Goal: Transaction & Acquisition: Obtain resource

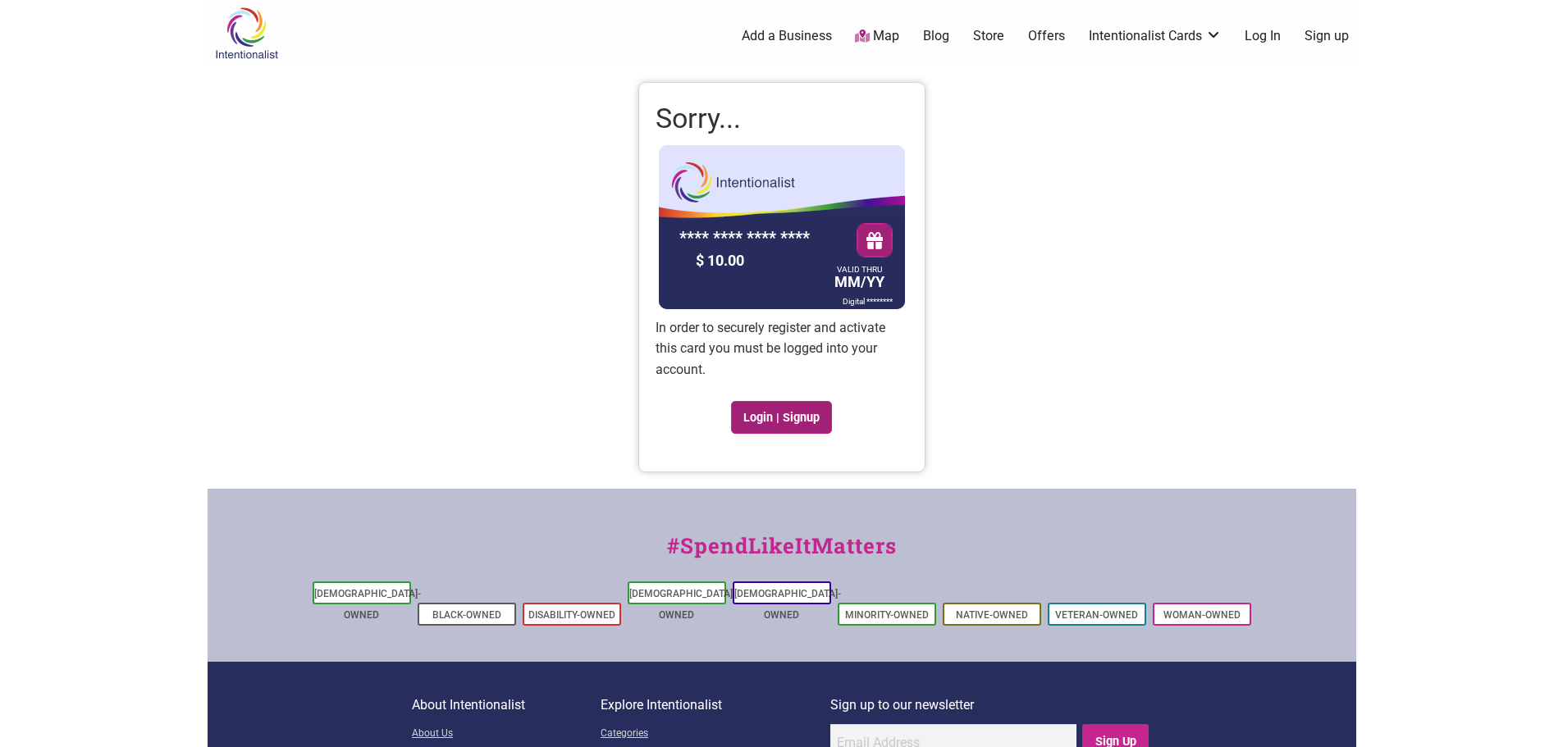
click at [811, 418] on link "Login | Signup" at bounding box center [782, 417] width 102 height 33
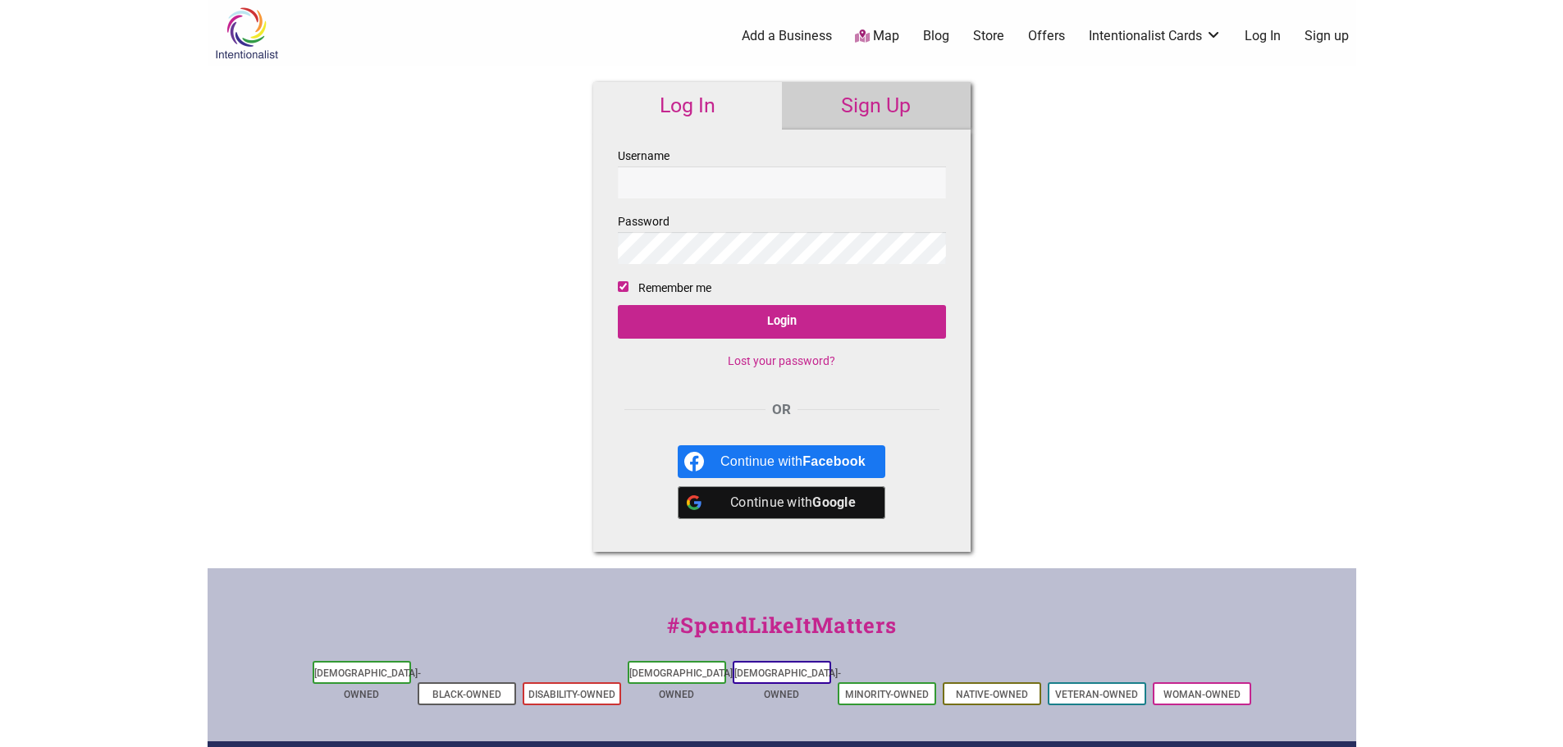
click at [914, 107] on link "Sign Up" at bounding box center [876, 106] width 189 height 48
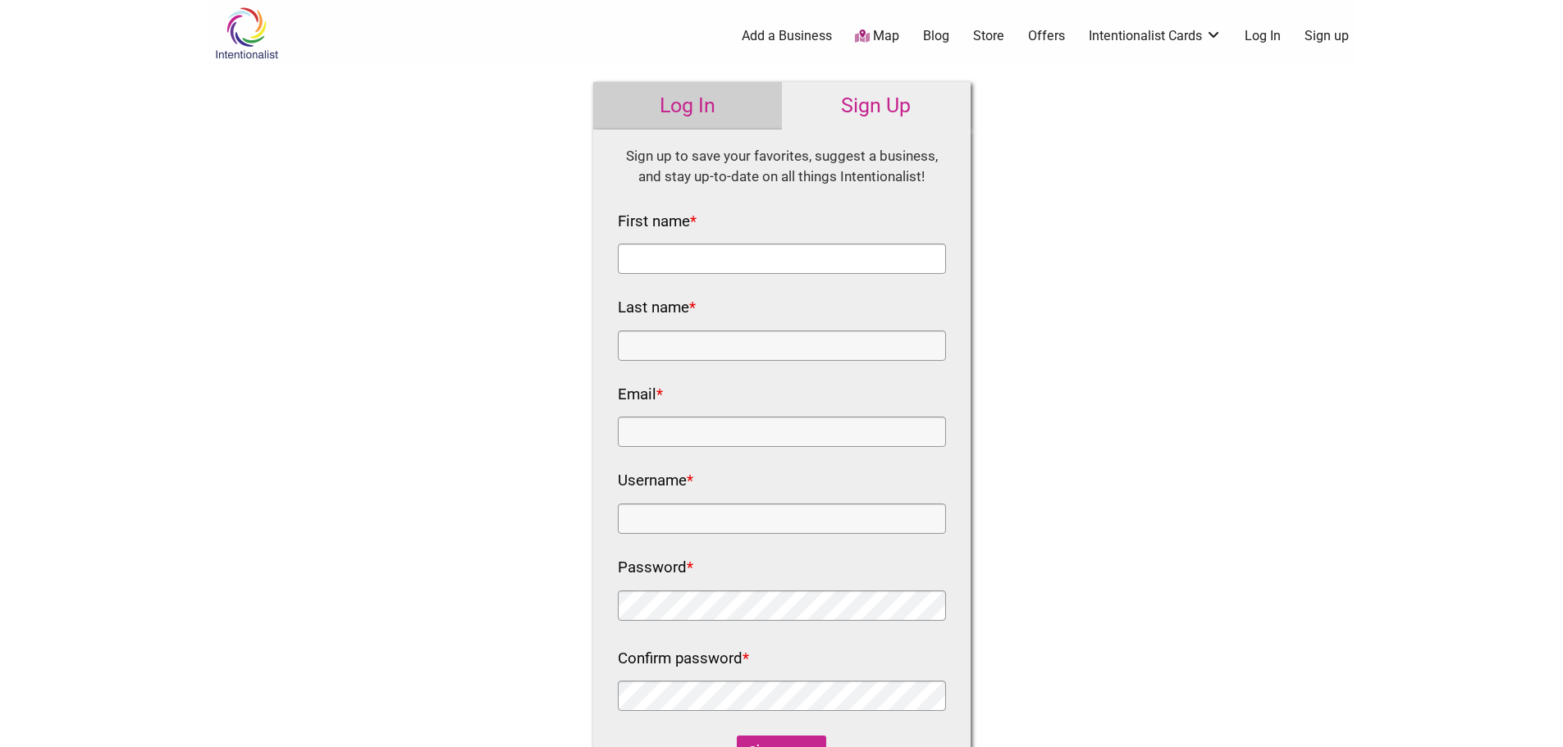
click at [784, 268] on input "First name *" at bounding box center [782, 259] width 328 height 30
type input "Courtney"
type input "Carvajal"
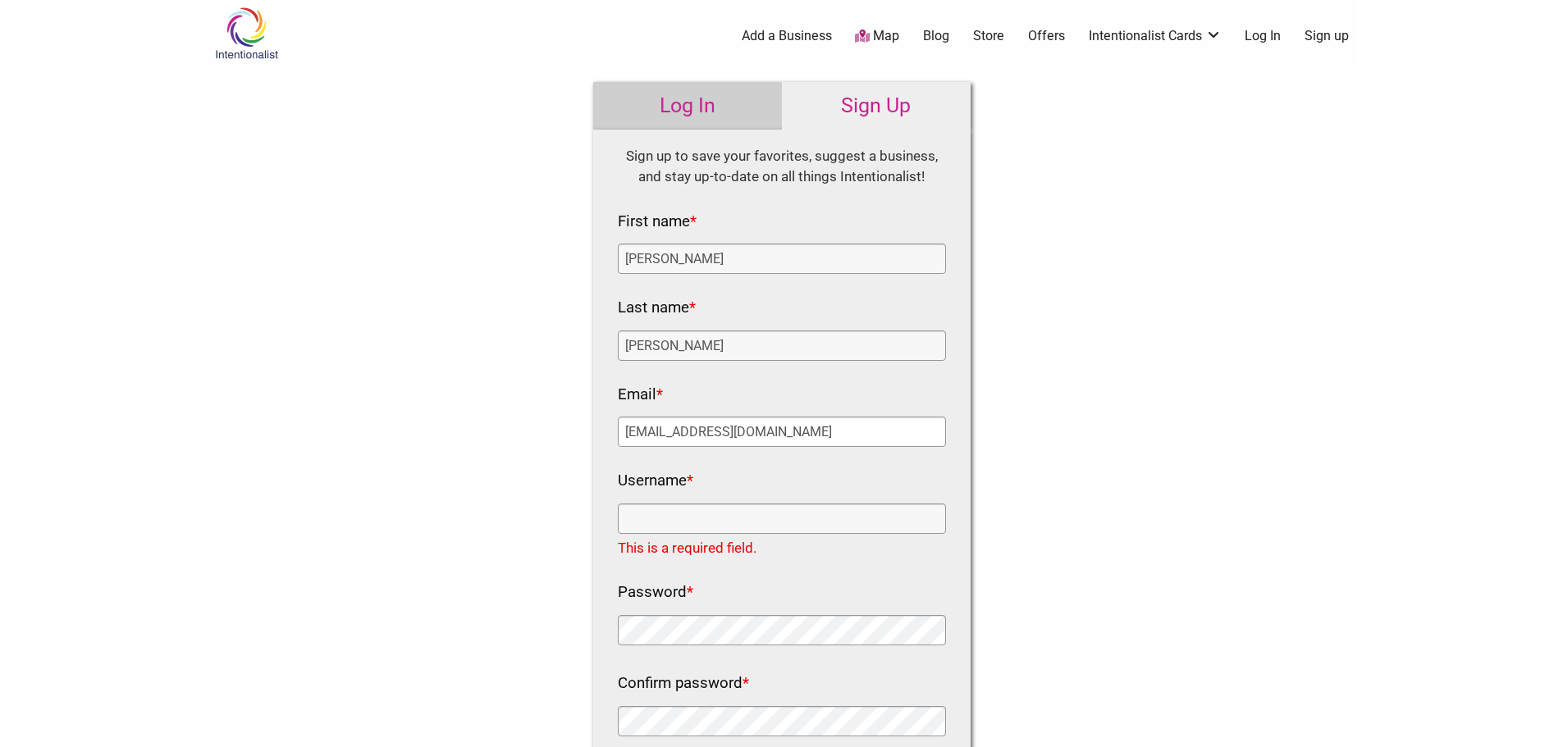
drag, startPoint x: 779, startPoint y: 435, endPoint x: 570, endPoint y: 428, distance: 209.3
click at [577, 431] on div "Log In Sign Up Username Password Remember me Login Lost your password? OR Conti…" at bounding box center [782, 471] width 410 height 810
type input "o"
type input "courtney.carvajal@seattle.gov"
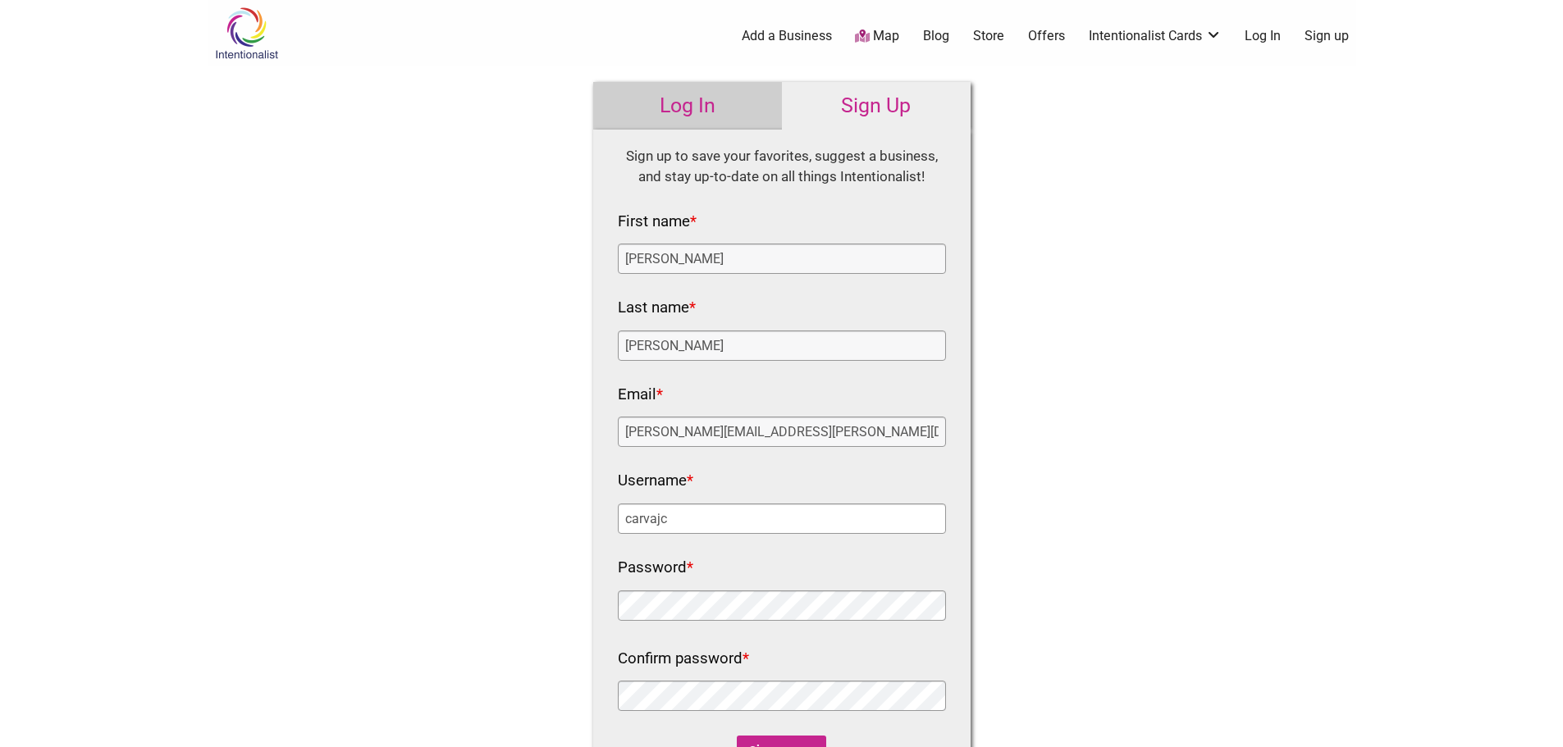
type input "carvajc"
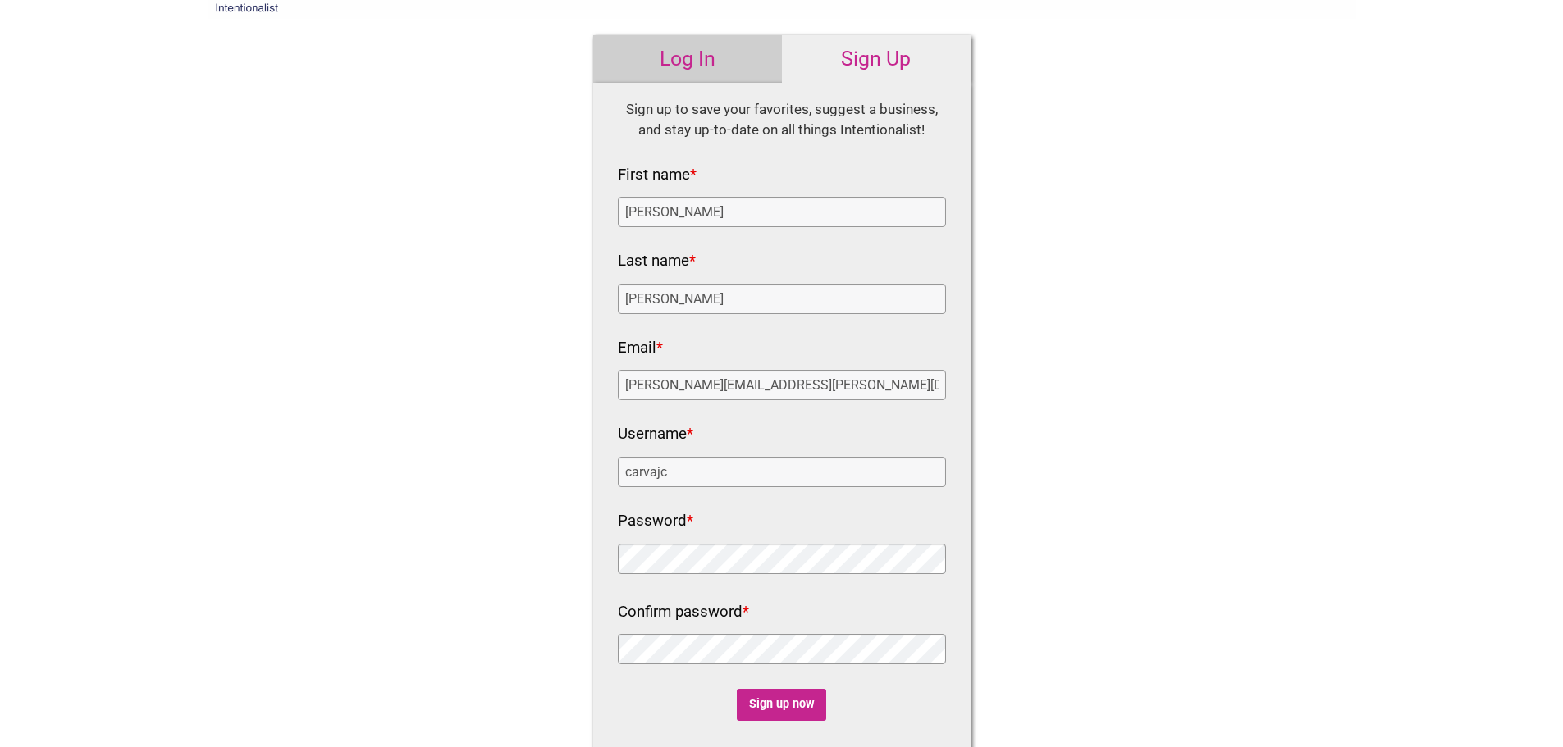
scroll to position [410, 0]
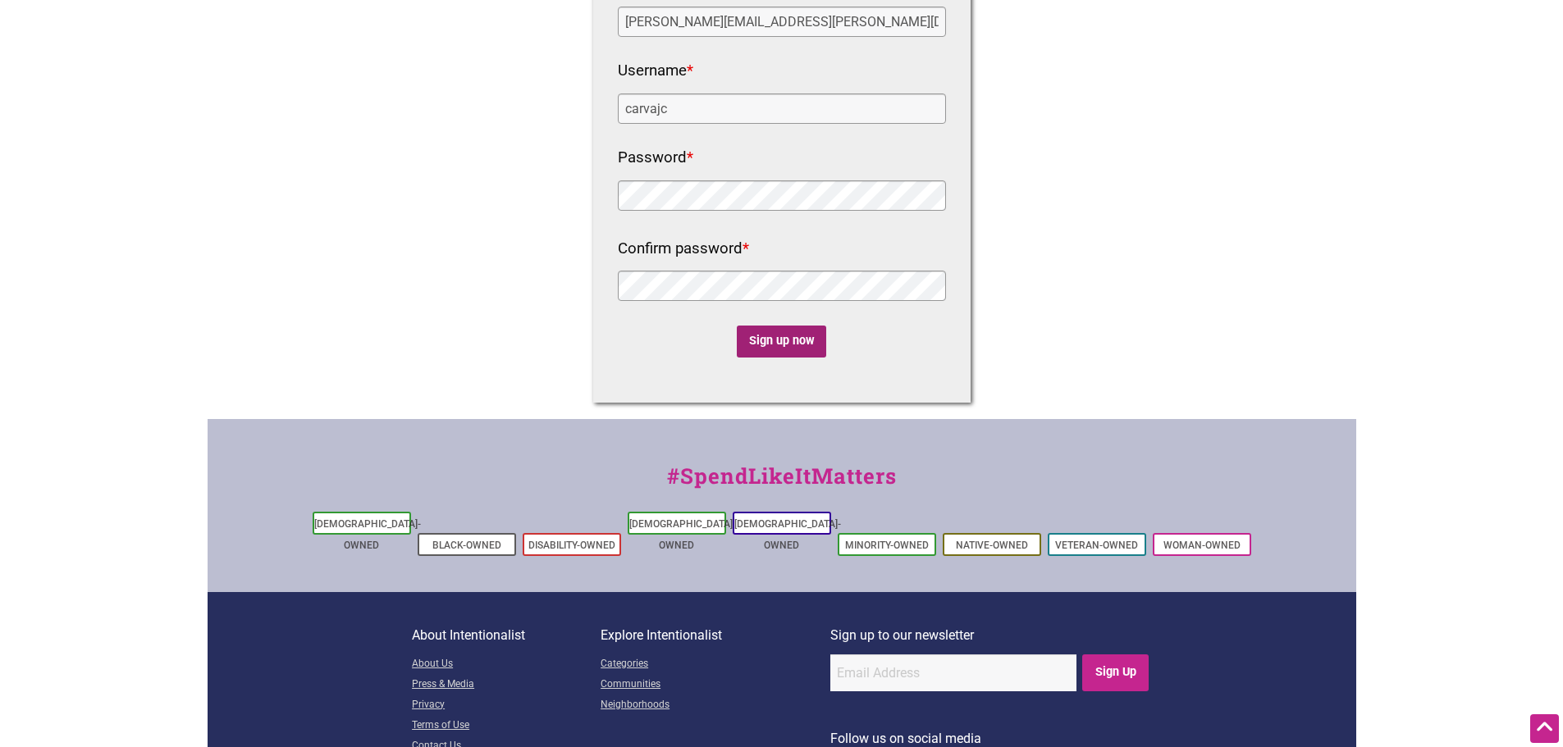
click at [803, 327] on input "Sign up now" at bounding box center [781, 342] width 89 height 32
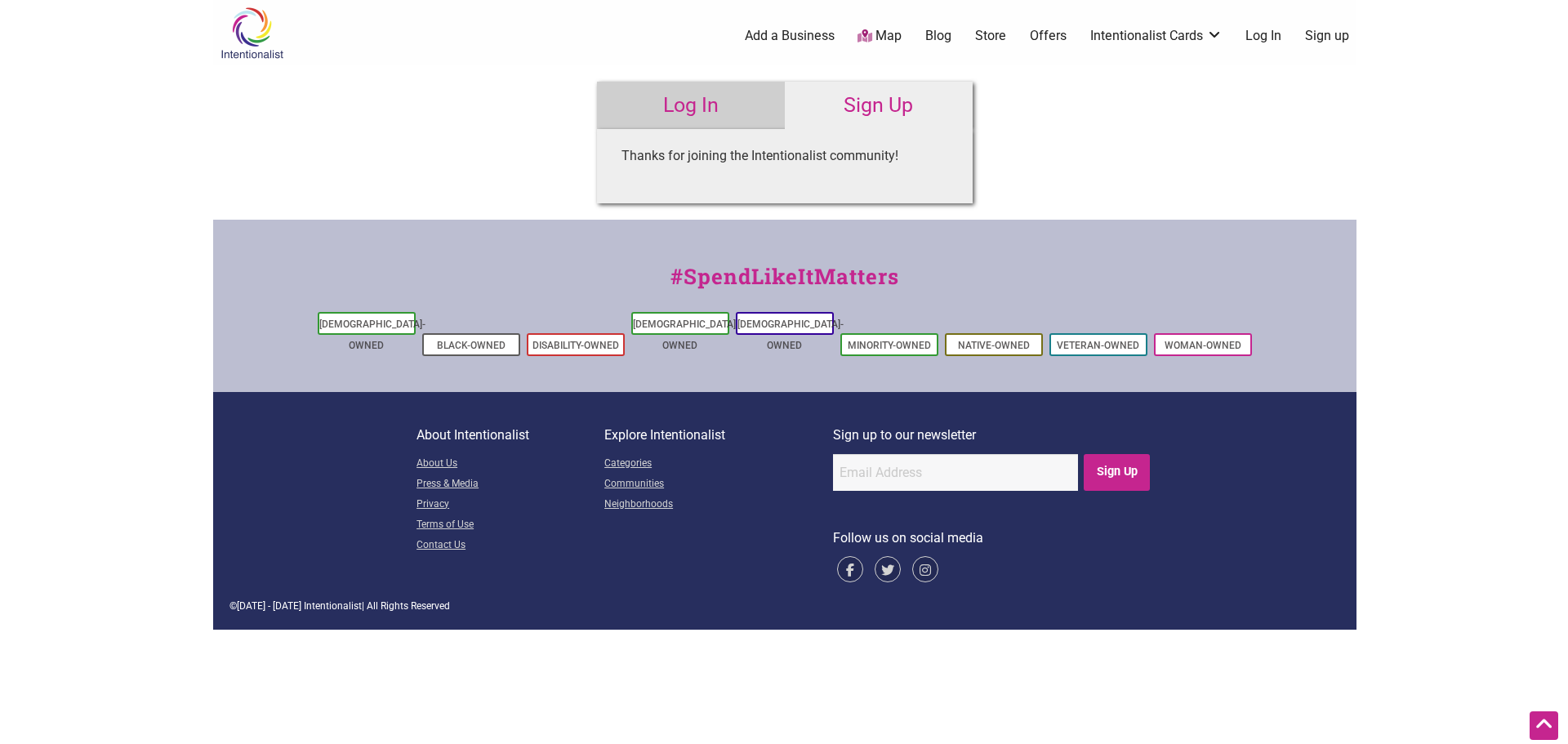
scroll to position [0, 0]
click at [1270, 35] on link "Log In" at bounding box center [1263, 36] width 36 height 18
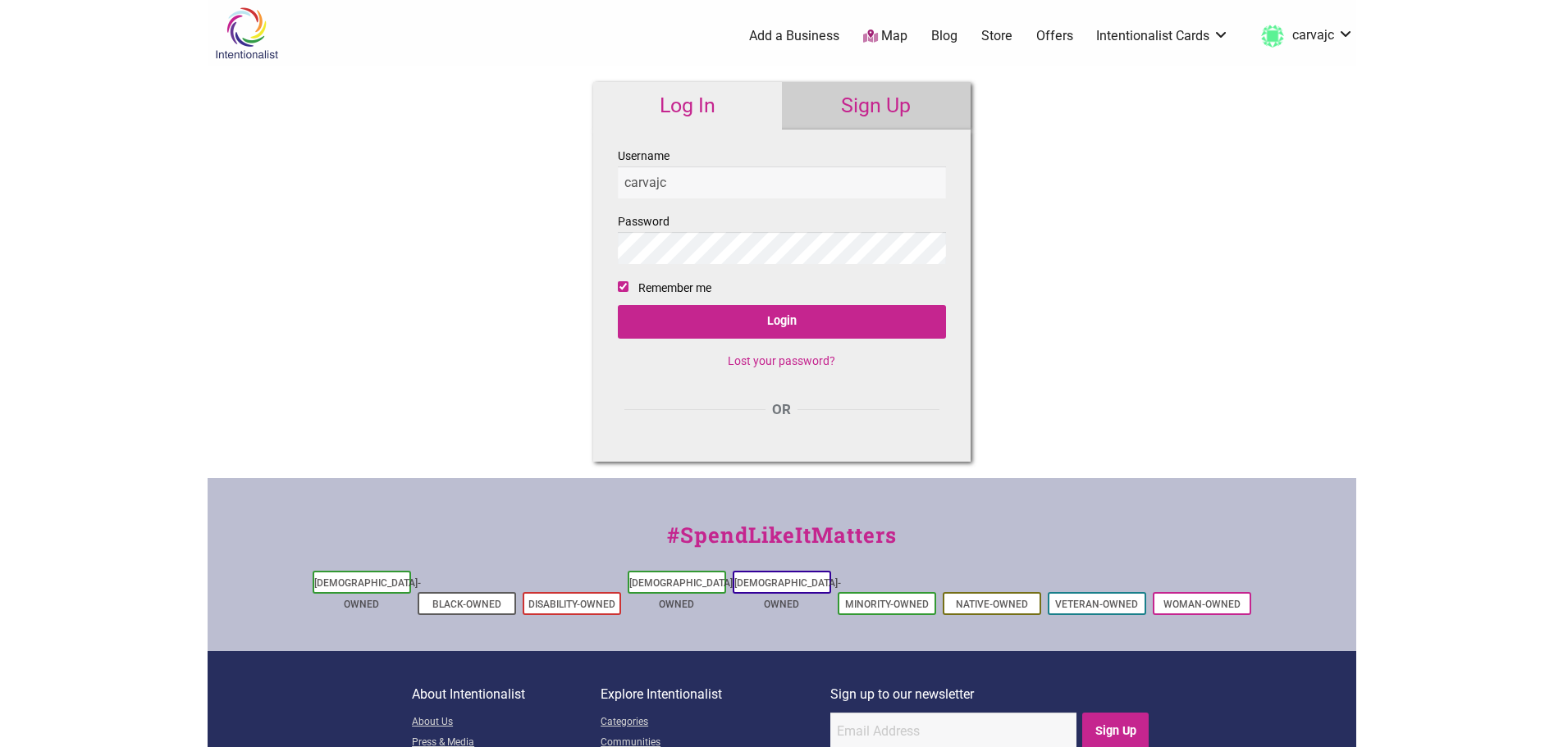
type input "carvajc"
click at [618, 305] on input "Login" at bounding box center [782, 322] width 328 height 34
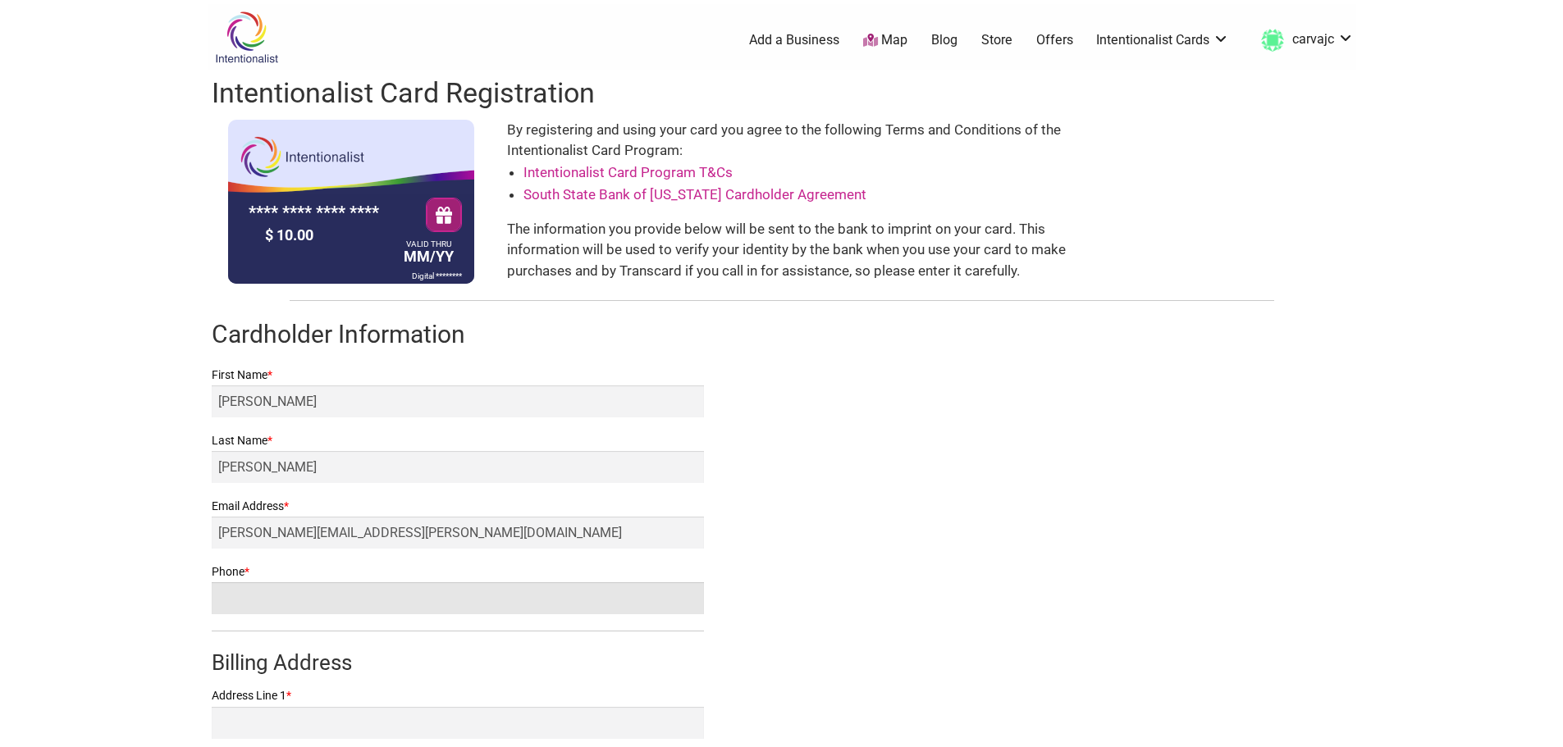
click at [413, 595] on input "Phone *" at bounding box center [458, 598] width 492 height 32
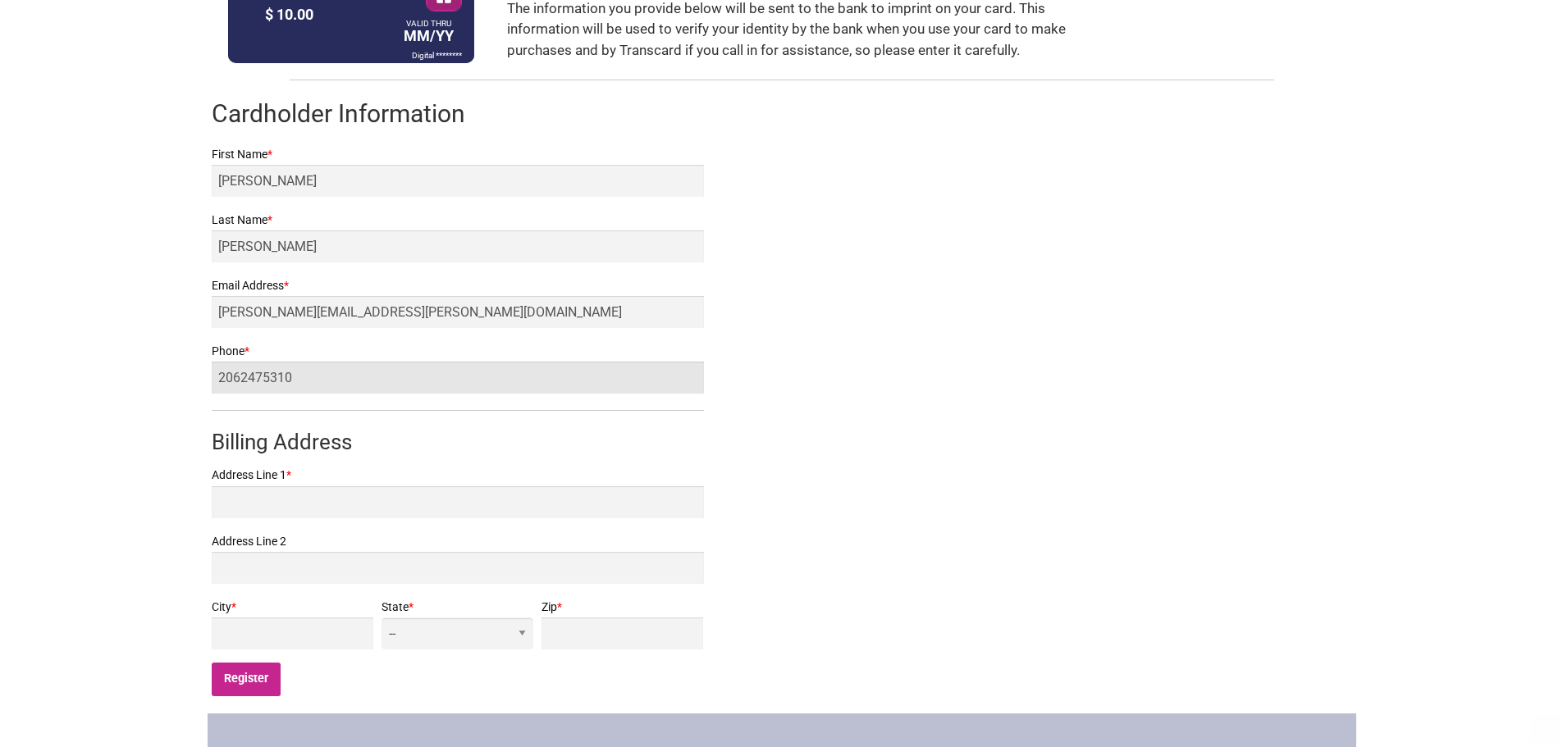
scroll to position [410, 0]
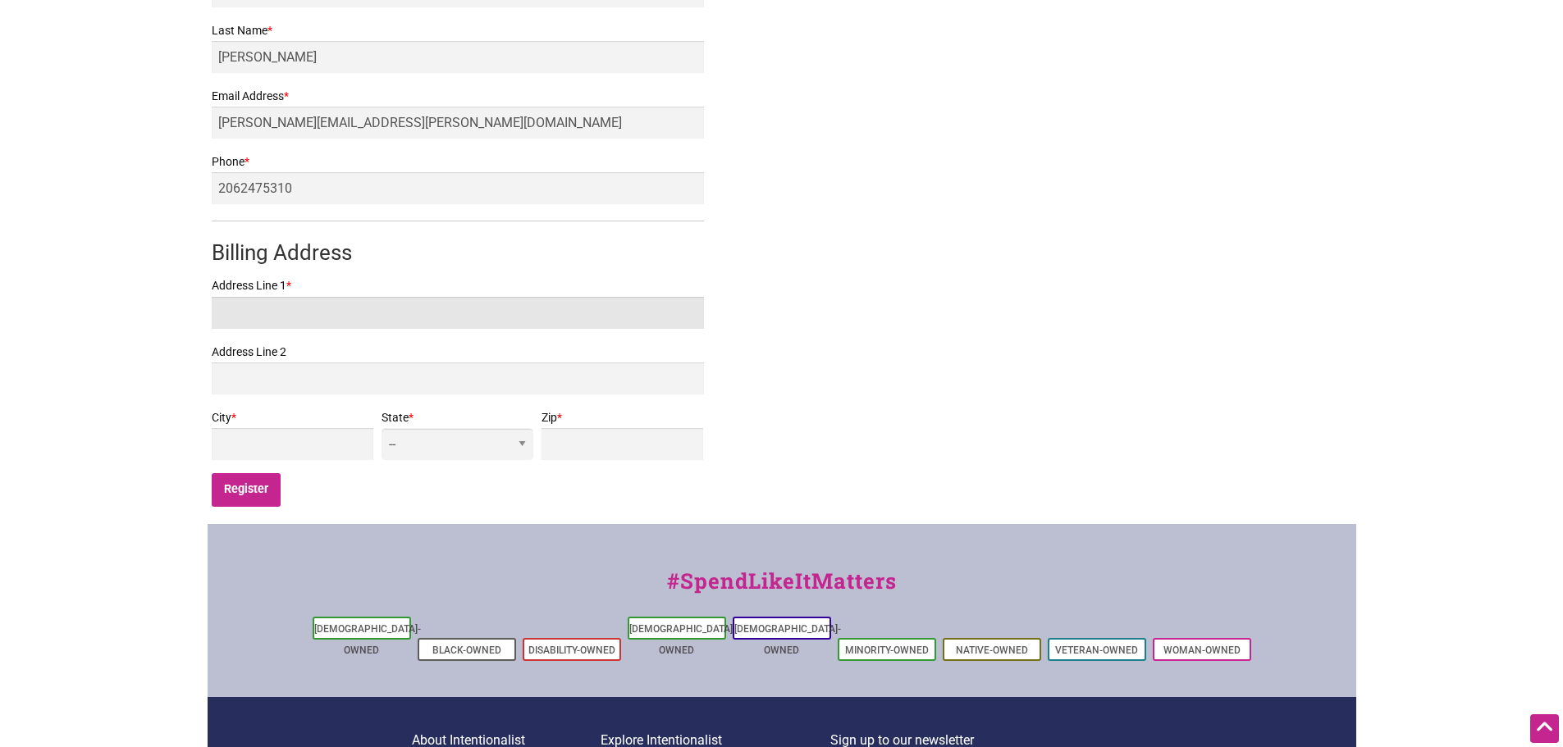
click at [387, 319] on input "Address Line 1 *" at bounding box center [458, 313] width 492 height 32
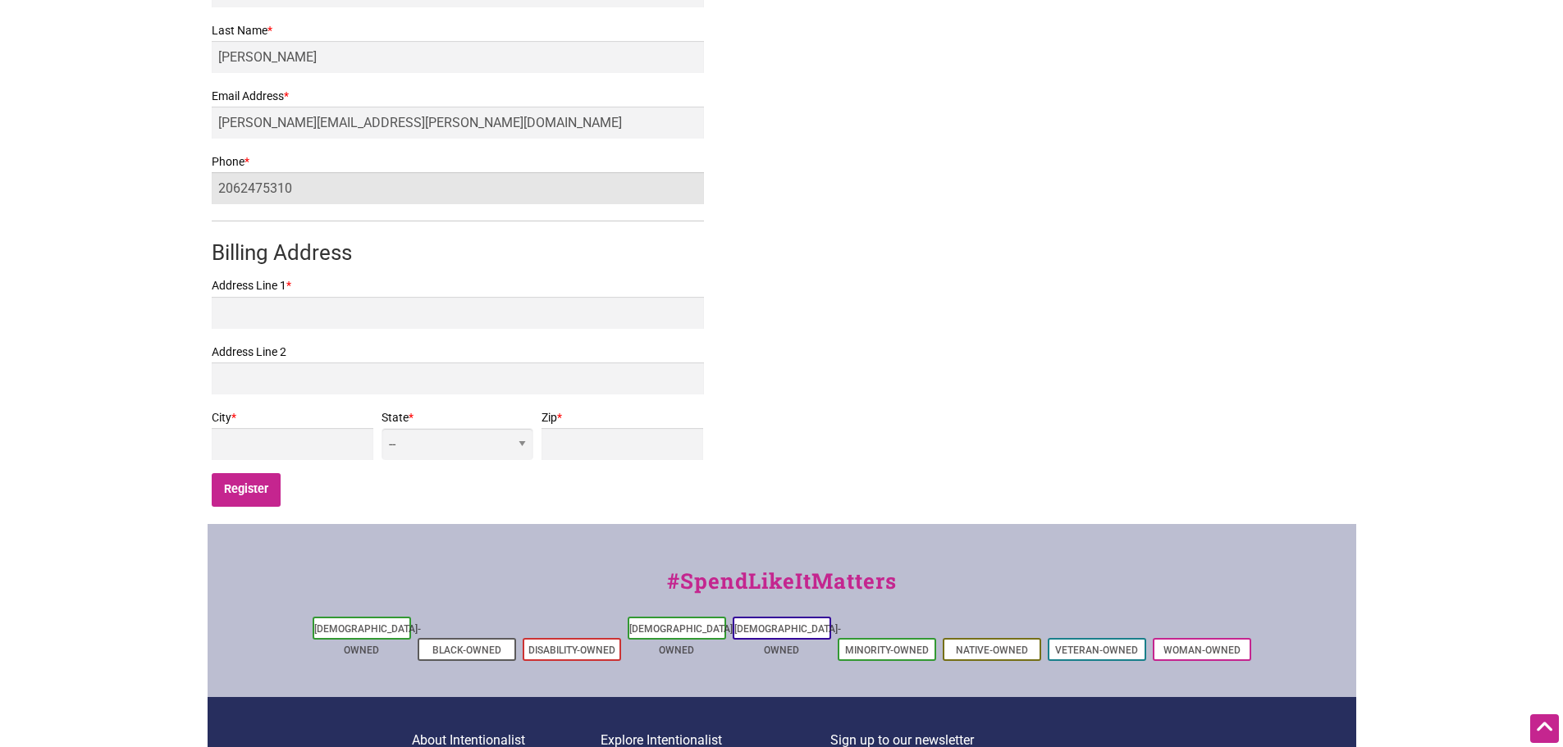
drag, startPoint x: 259, startPoint y: 179, endPoint x: 176, endPoint y: 180, distance: 82.9
type input "2066839562"
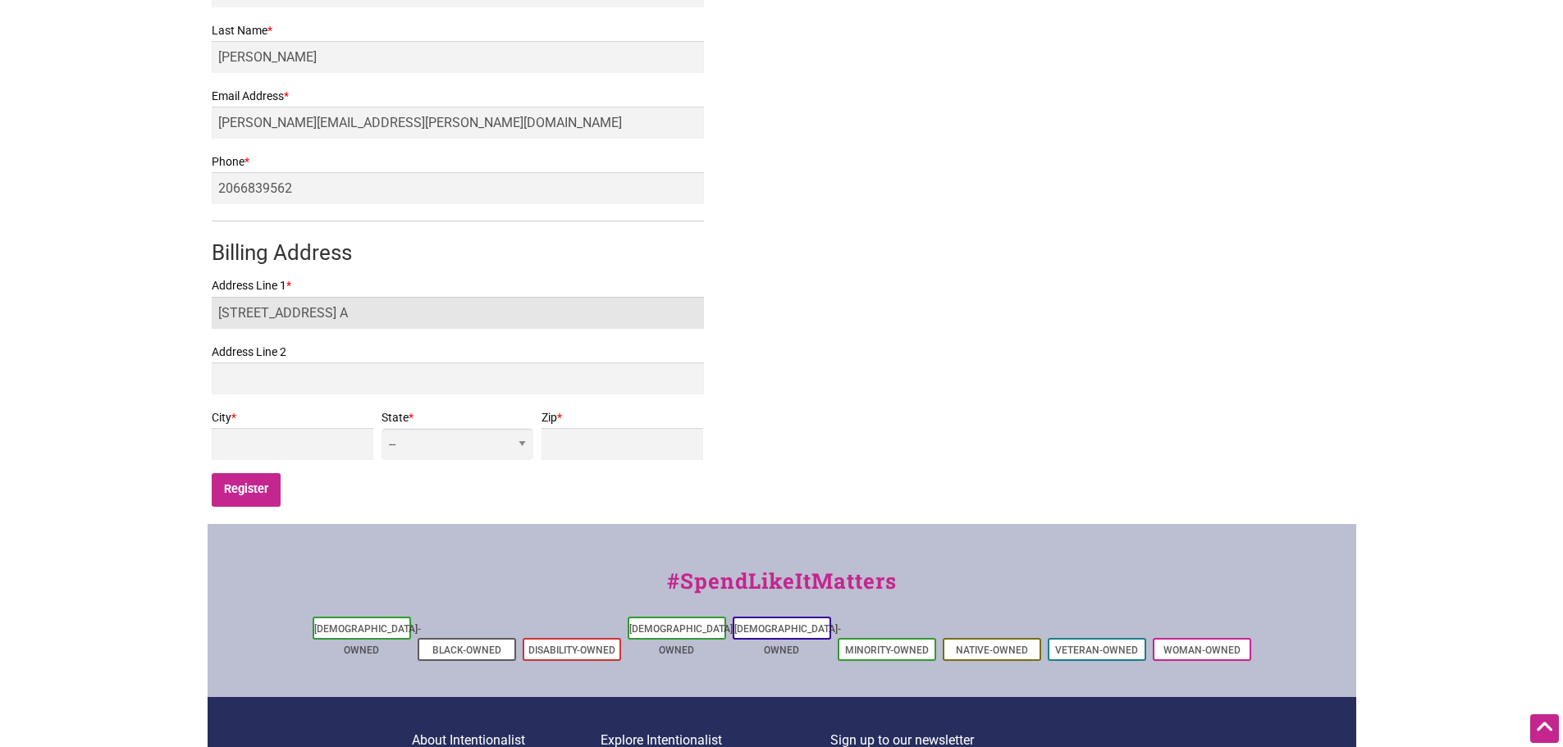
type input "520 3rd Ave W Apt. A"
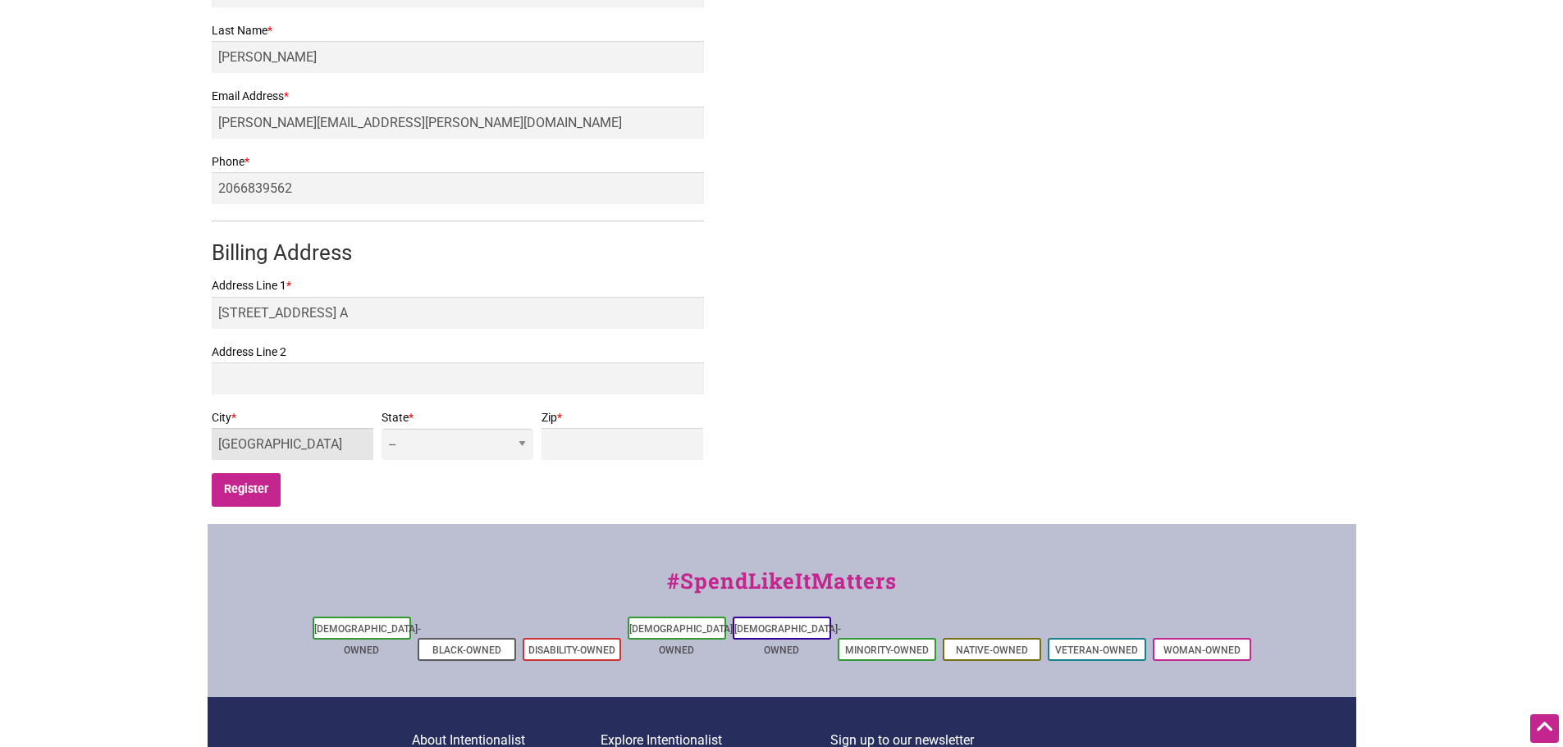
type input "Seattle"
select select "WA"
type input "98119"
click at [263, 482] on input "Register" at bounding box center [247, 490] width 70 height 34
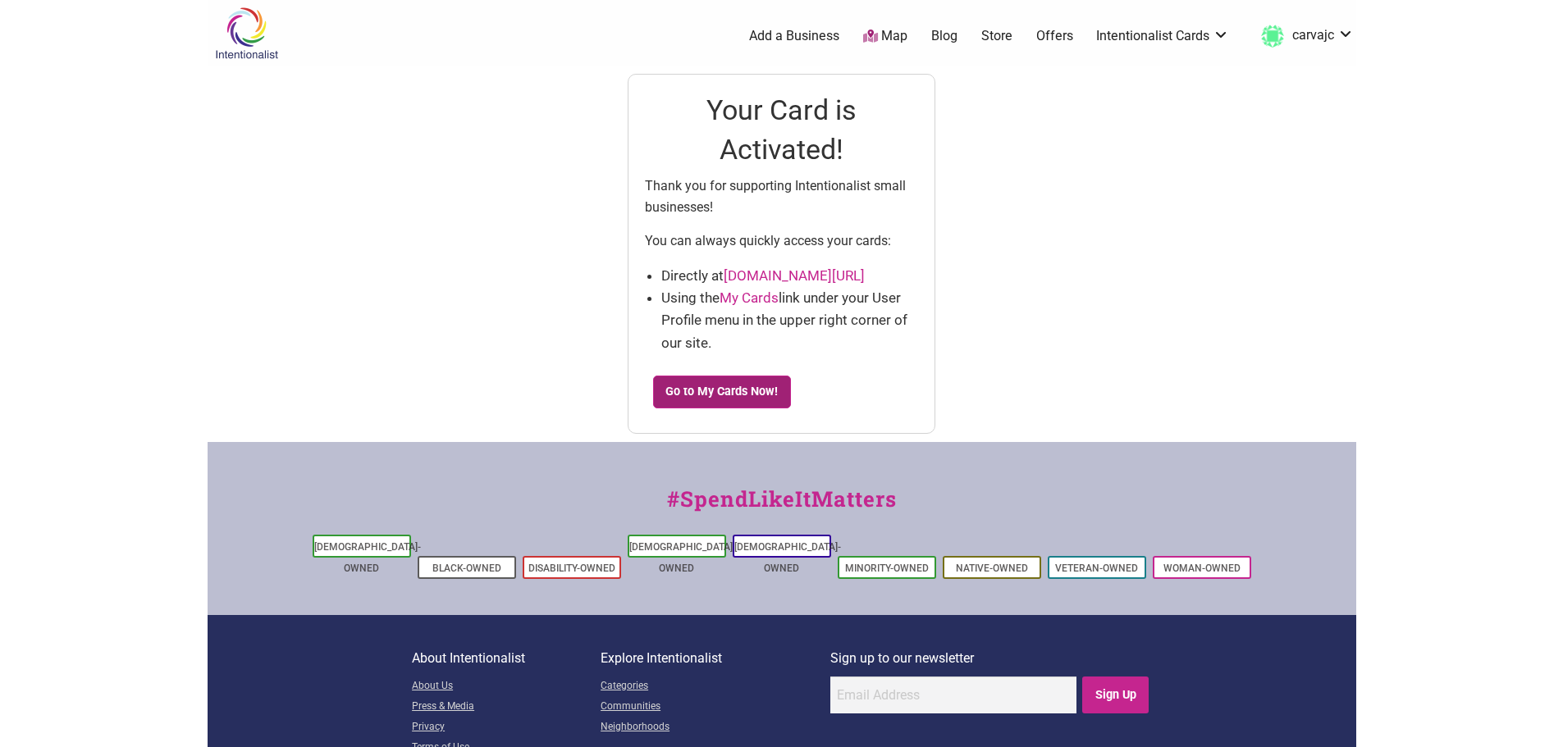
click at [758, 392] on link "Go to My Cards Now!" at bounding box center [722, 392] width 138 height 33
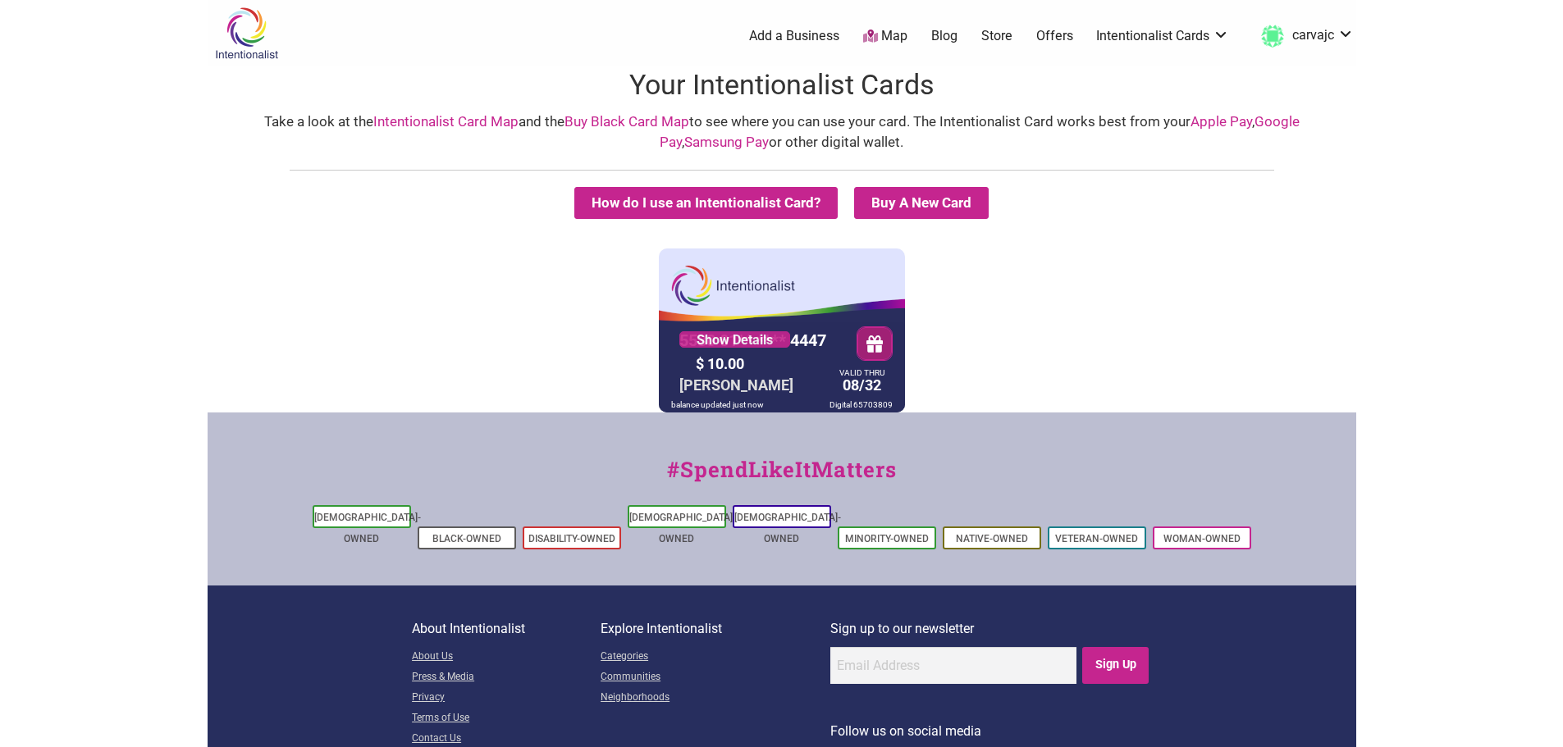
click at [447, 120] on link "Intentionalist Card Map" at bounding box center [445, 121] width 145 height 16
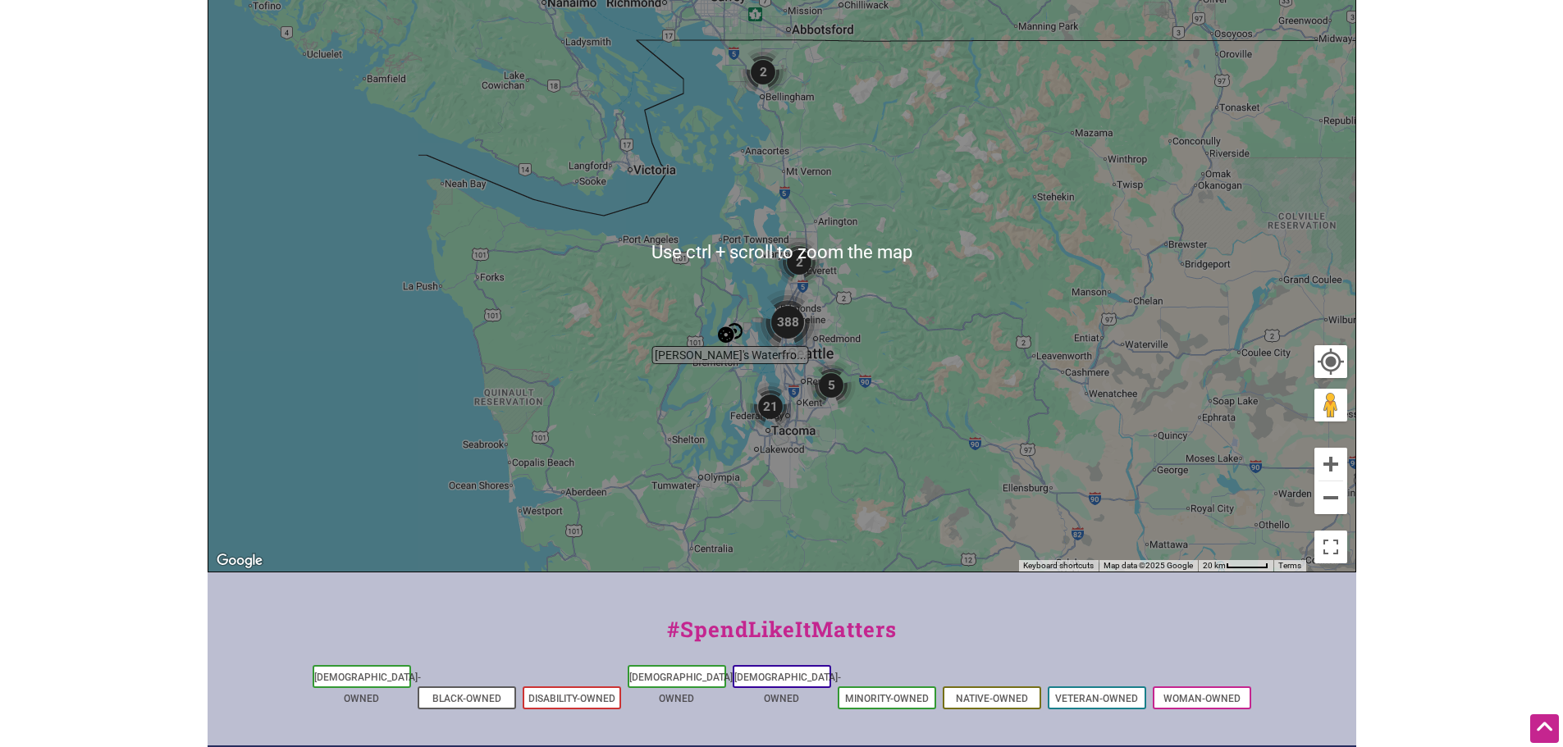
scroll to position [164, 0]
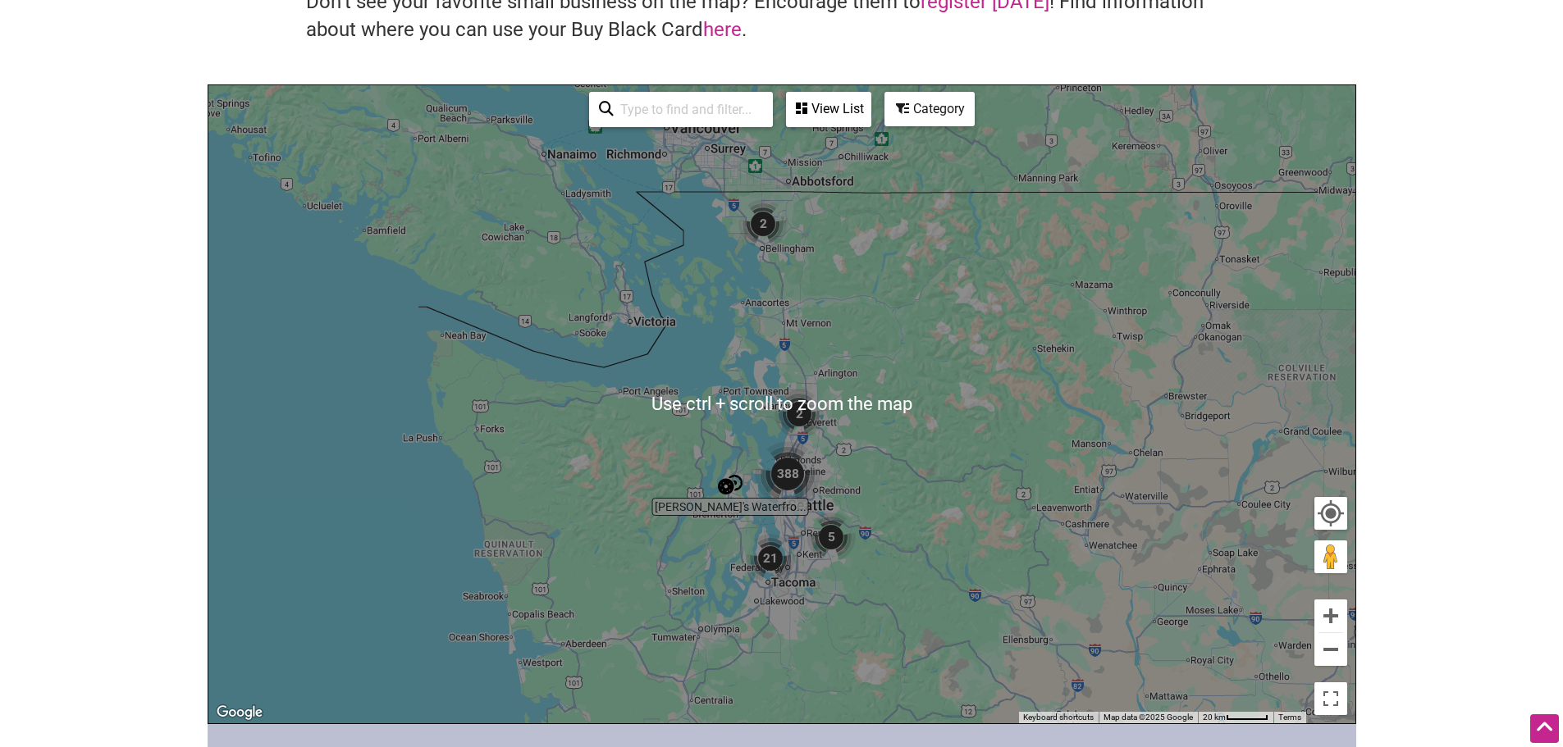
click at [786, 481] on img "388" at bounding box center [788, 474] width 66 height 66
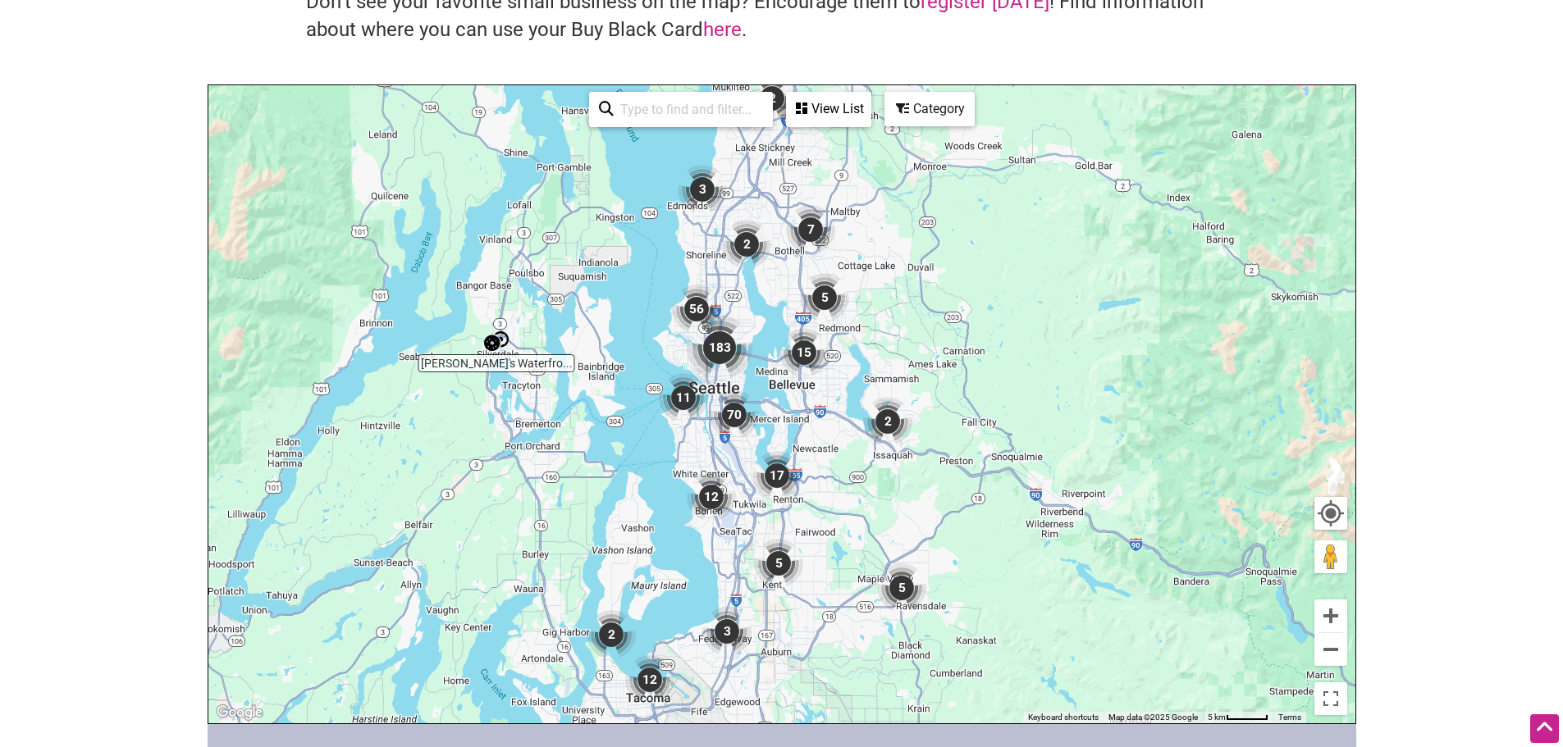
click at [690, 401] on img "11" at bounding box center [683, 397] width 49 height 49
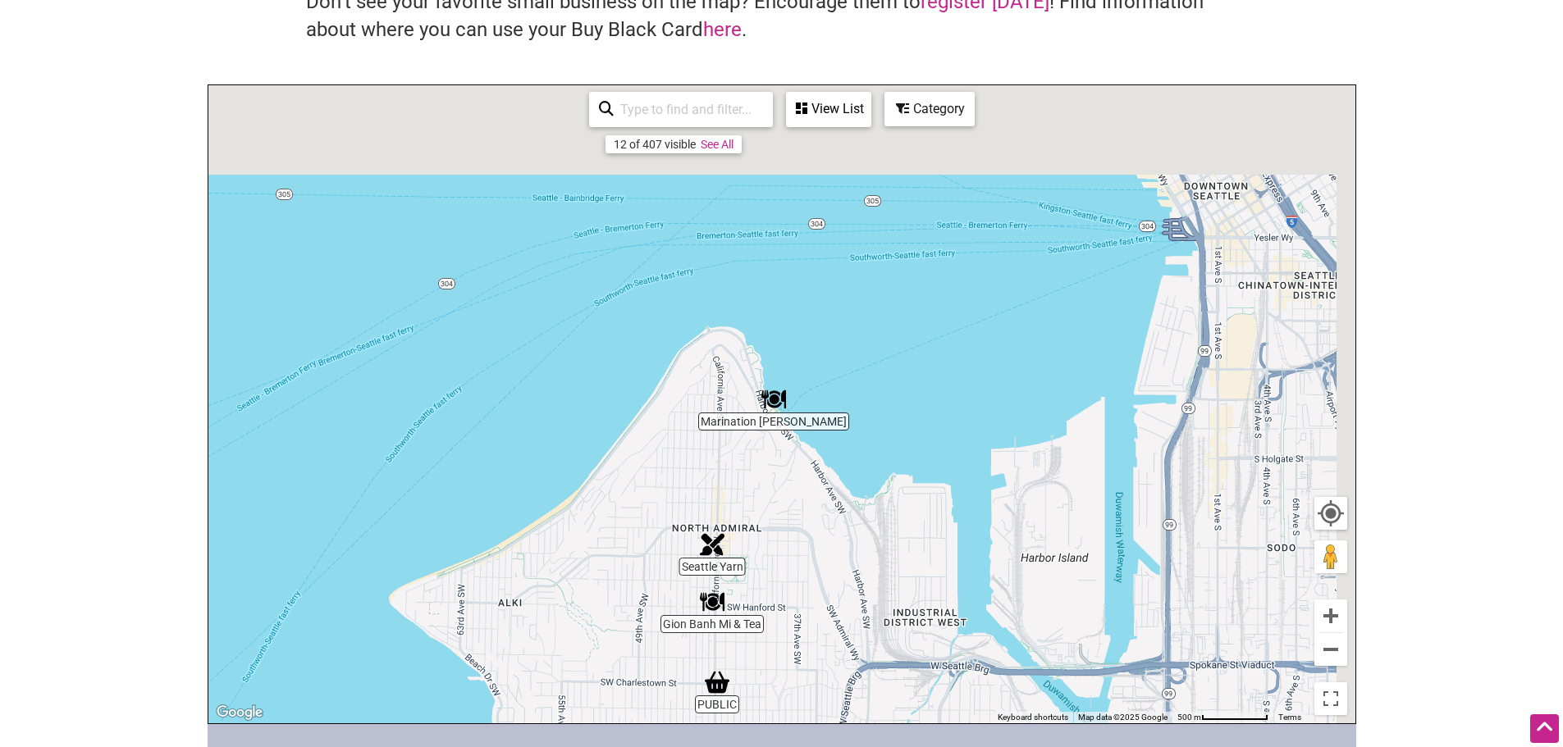
drag, startPoint x: 920, startPoint y: 421, endPoint x: 875, endPoint y: 786, distance: 367.7
click at [875, 583] on html "× Menu 0 Add a Business Map Blog Store Offers Intentionalist Cards Buy Black Ca…" at bounding box center [781, 209] width 1563 height 747
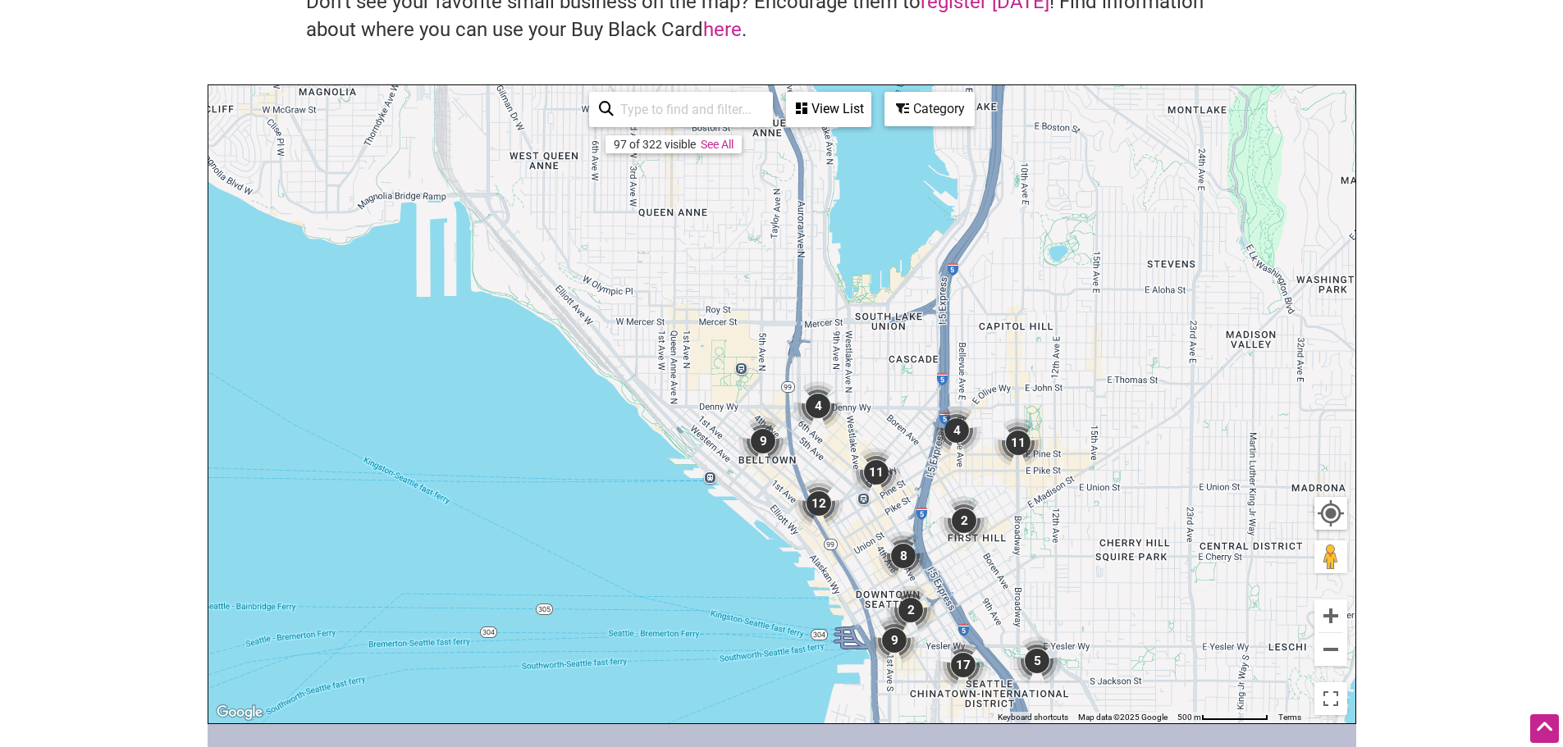
drag, startPoint x: 971, startPoint y: 308, endPoint x: 632, endPoint y: 646, distance: 478.6
click at [632, 646] on div "To navigate, press the arrow keys." at bounding box center [781, 404] width 1147 height 638
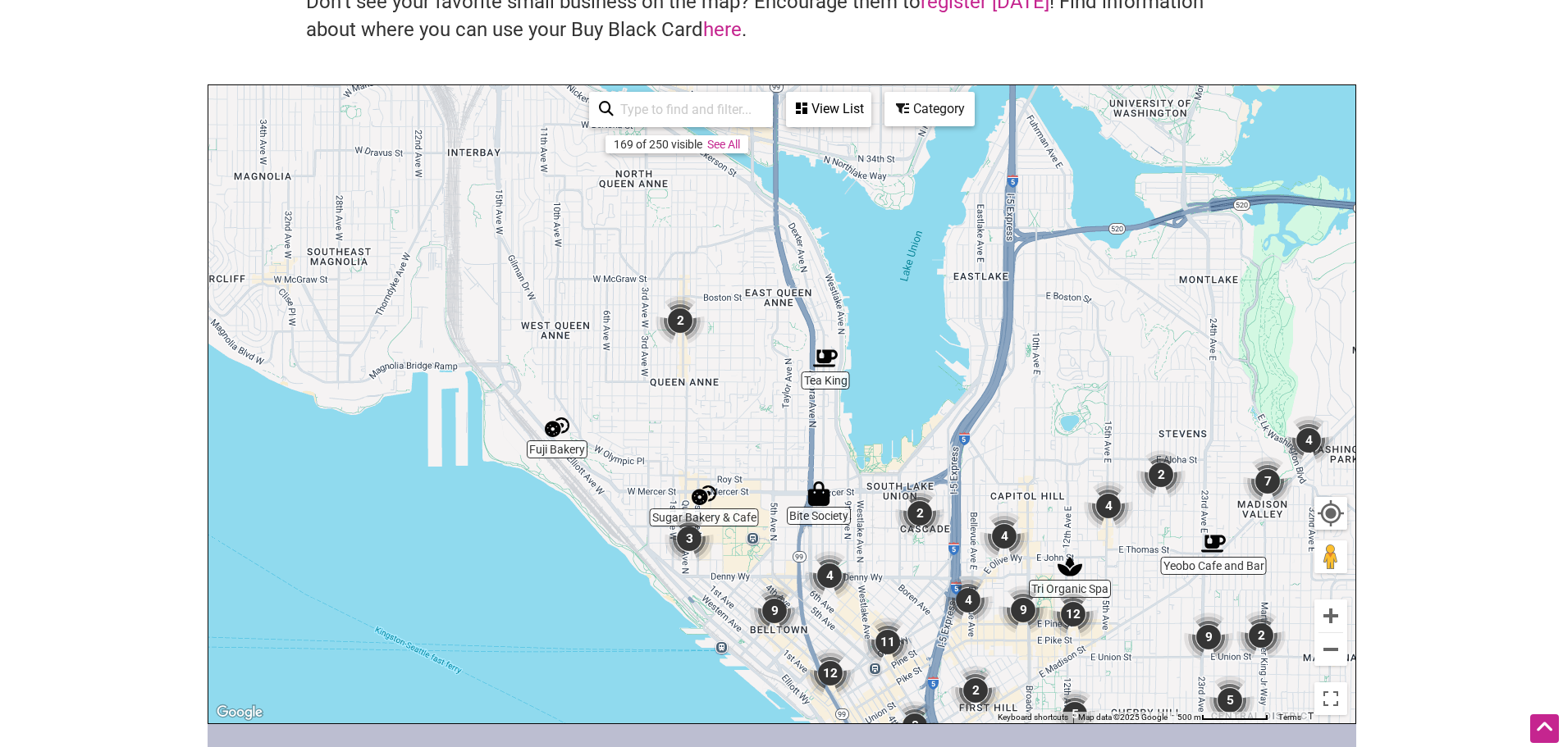
drag, startPoint x: 692, startPoint y: 377, endPoint x: 739, endPoint y: 545, distance: 174.5
click at [739, 545] on div "To navigate, press the arrow keys." at bounding box center [781, 404] width 1147 height 638
click at [554, 432] on img "Fuji Bakery" at bounding box center [557, 428] width 25 height 25
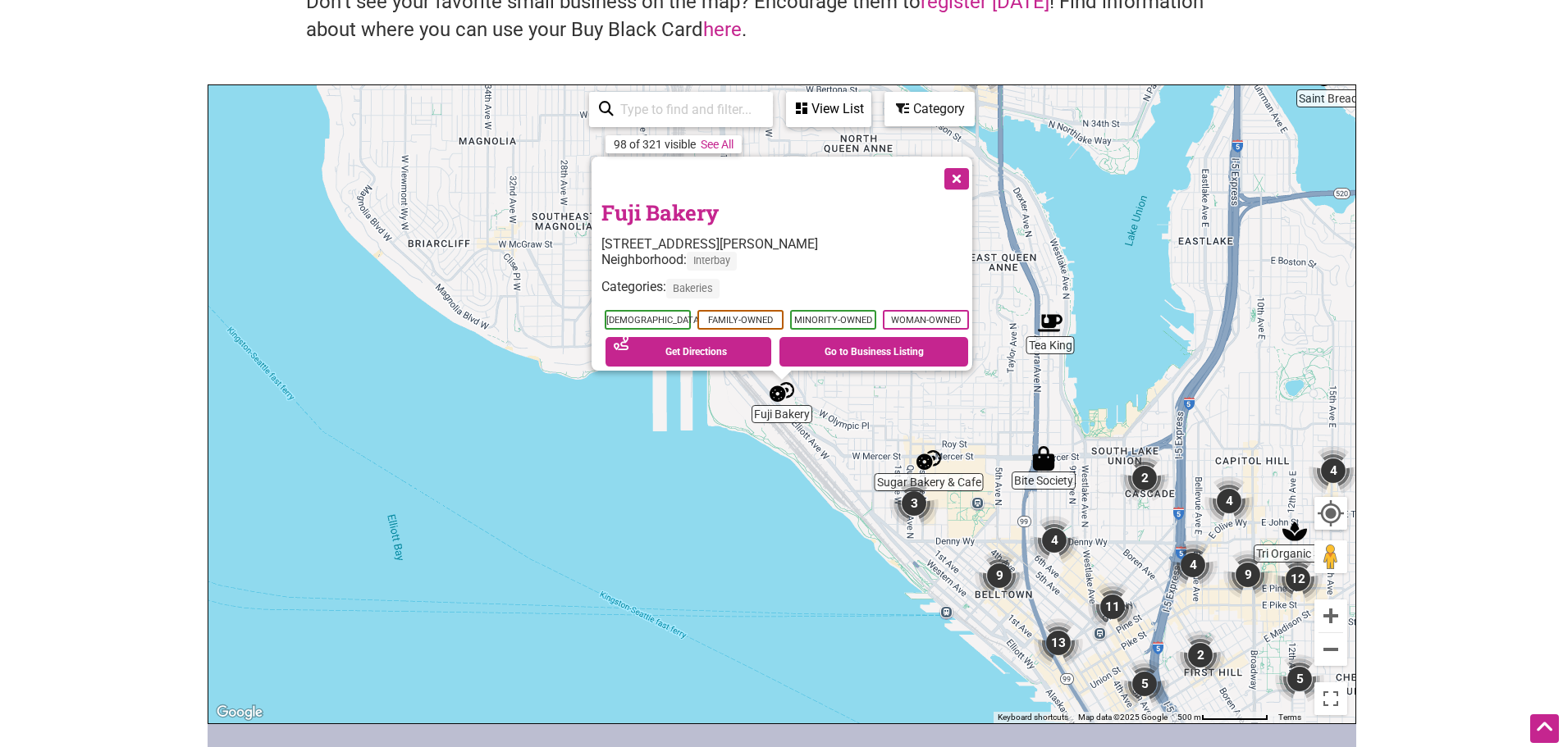
click at [913, 509] on img "3" at bounding box center [913, 503] width 49 height 49
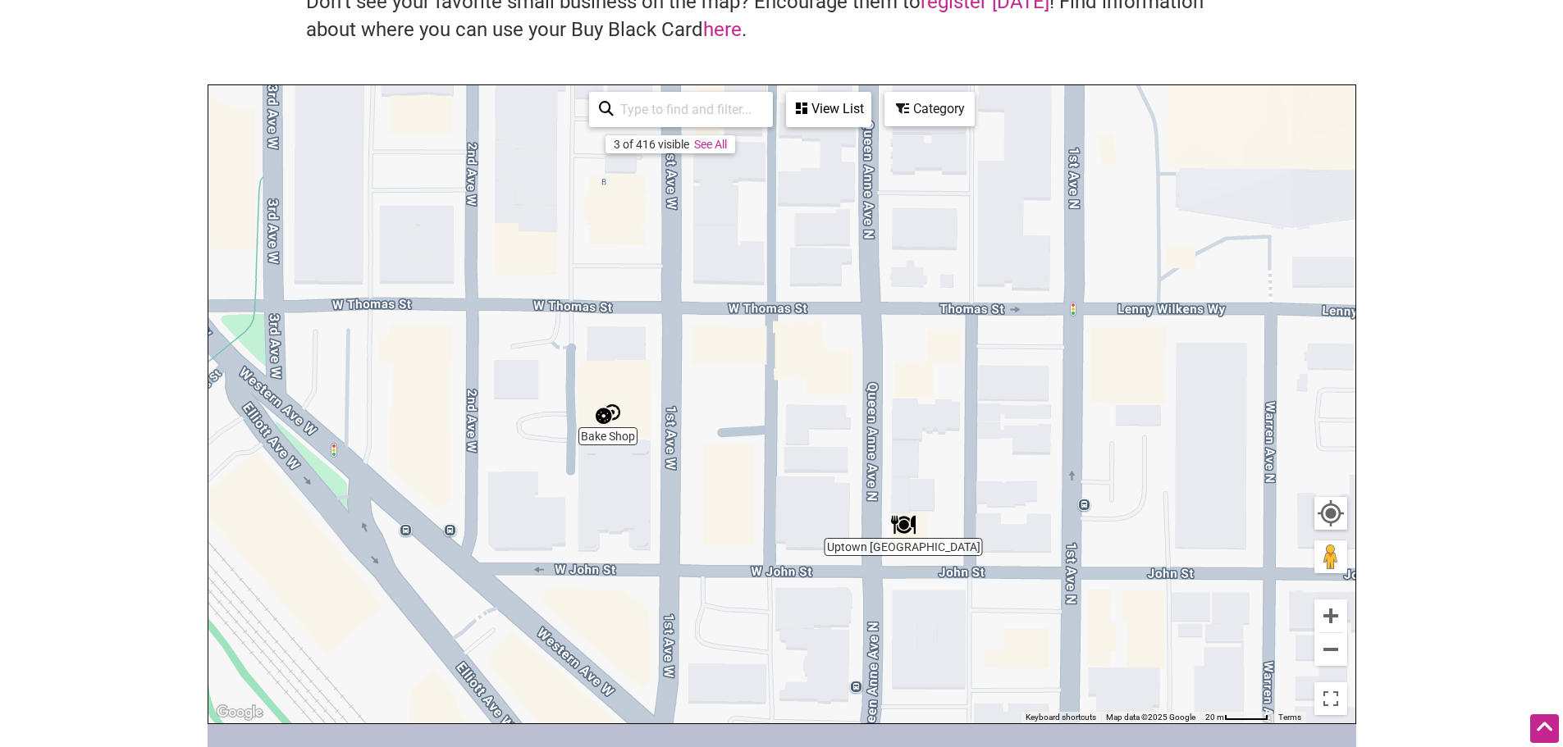
drag, startPoint x: 767, startPoint y: 451, endPoint x: 933, endPoint y: 730, distance: 324.4
click at [933, 730] on div "Intentionalist Spend like it matters 0 Add a Business Map Blog Store Offers Int…" at bounding box center [782, 486] width 1148 height 1300
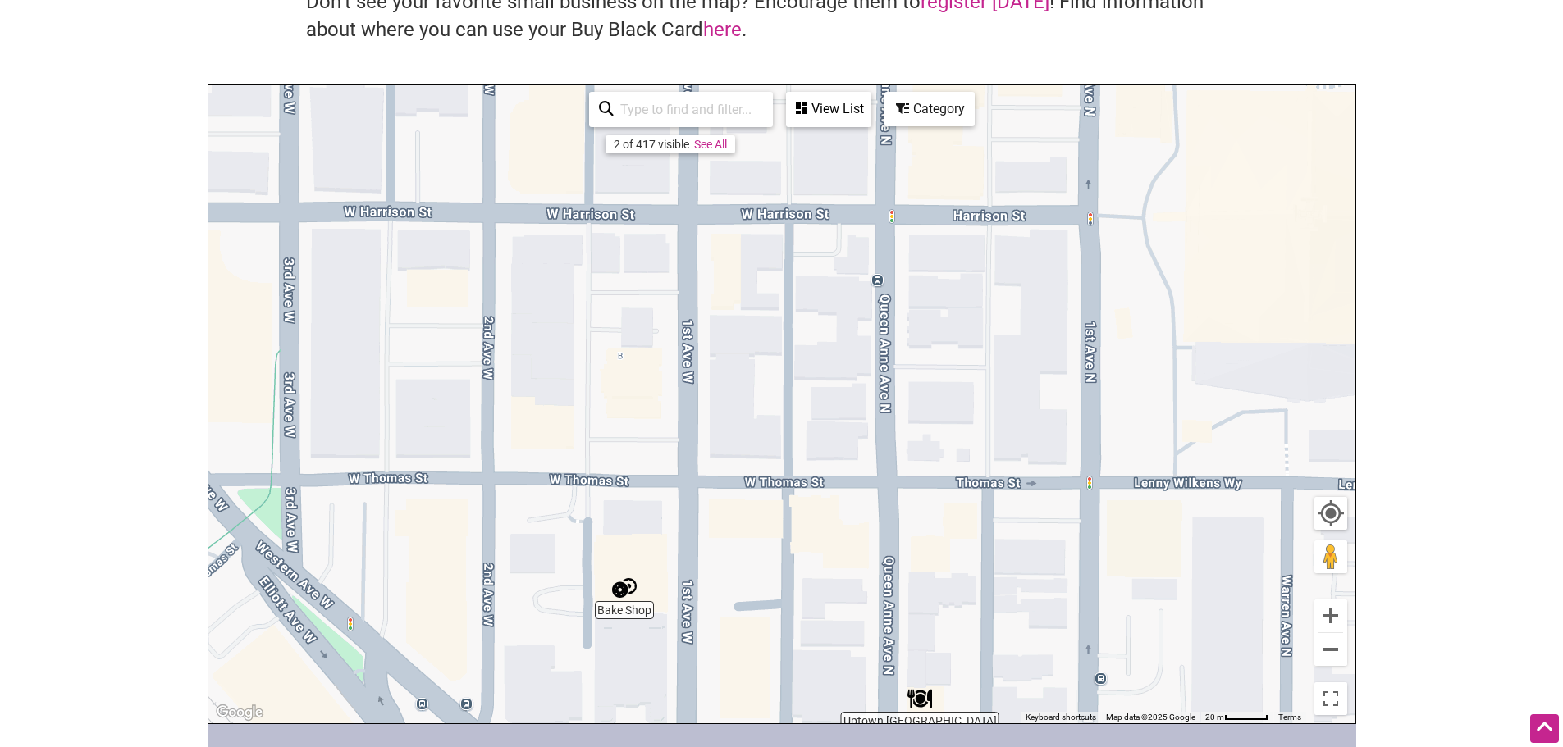
drag, startPoint x: 737, startPoint y: 434, endPoint x: 769, endPoint y: 606, distance: 175.2
click at [762, 621] on div "To navigate, press the arrow keys." at bounding box center [781, 404] width 1147 height 638
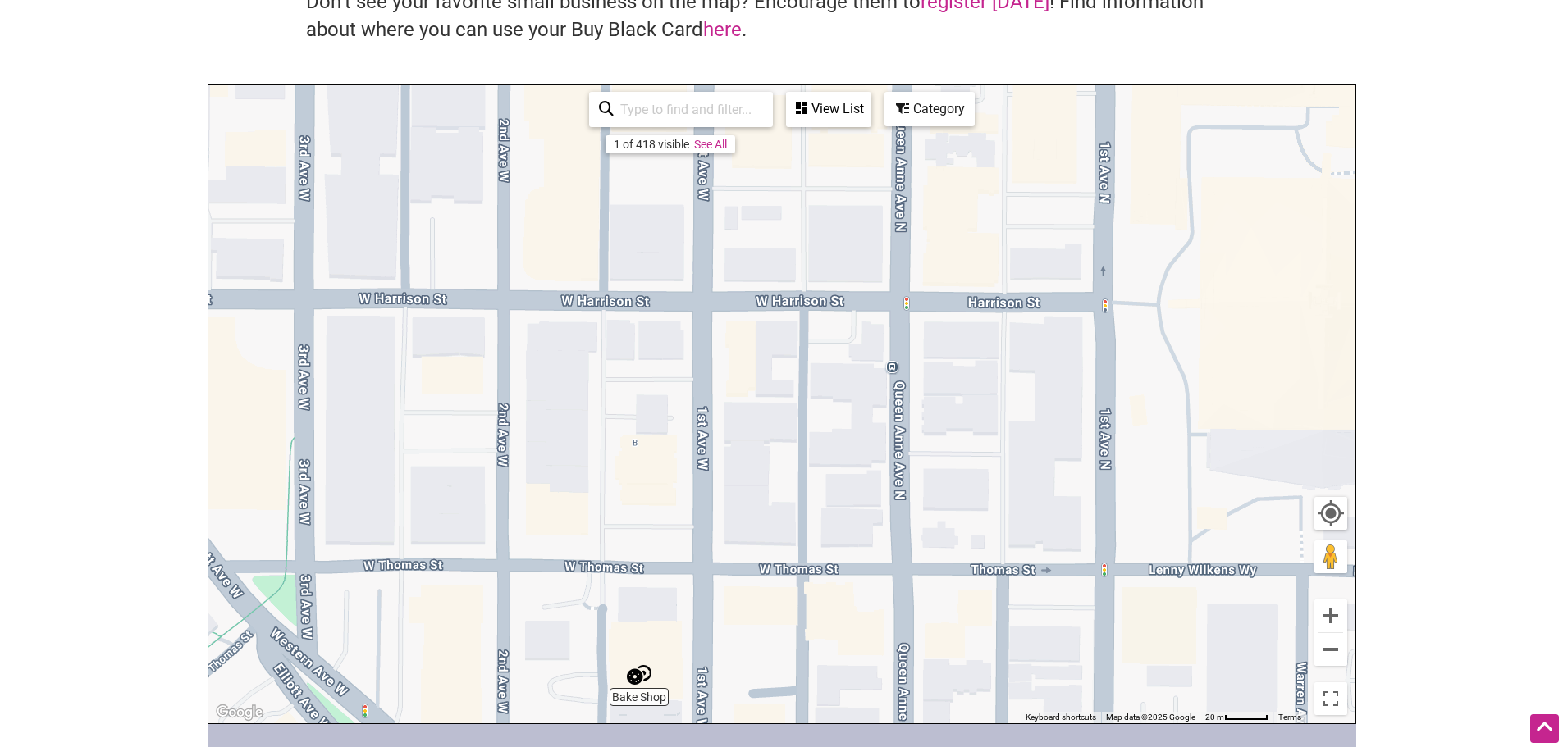
drag, startPoint x: 719, startPoint y: 336, endPoint x: 724, endPoint y: 404, distance: 68.3
click at [724, 404] on div "To navigate, press the arrow keys." at bounding box center [781, 404] width 1147 height 638
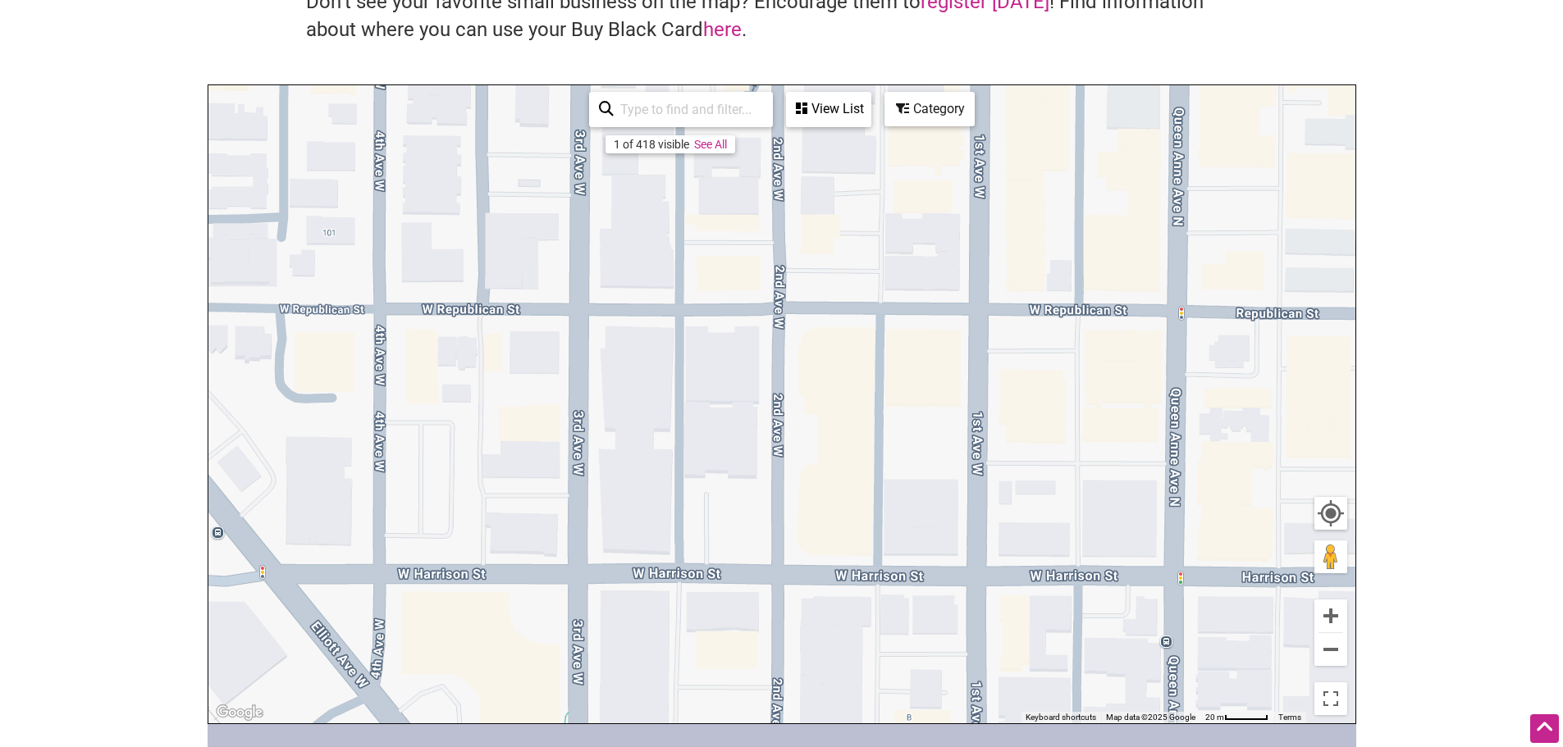
drag, startPoint x: 902, startPoint y: 555, endPoint x: 1096, endPoint y: 688, distance: 235.3
click at [1098, 702] on div "To navigate, press the arrow keys." at bounding box center [781, 404] width 1147 height 638
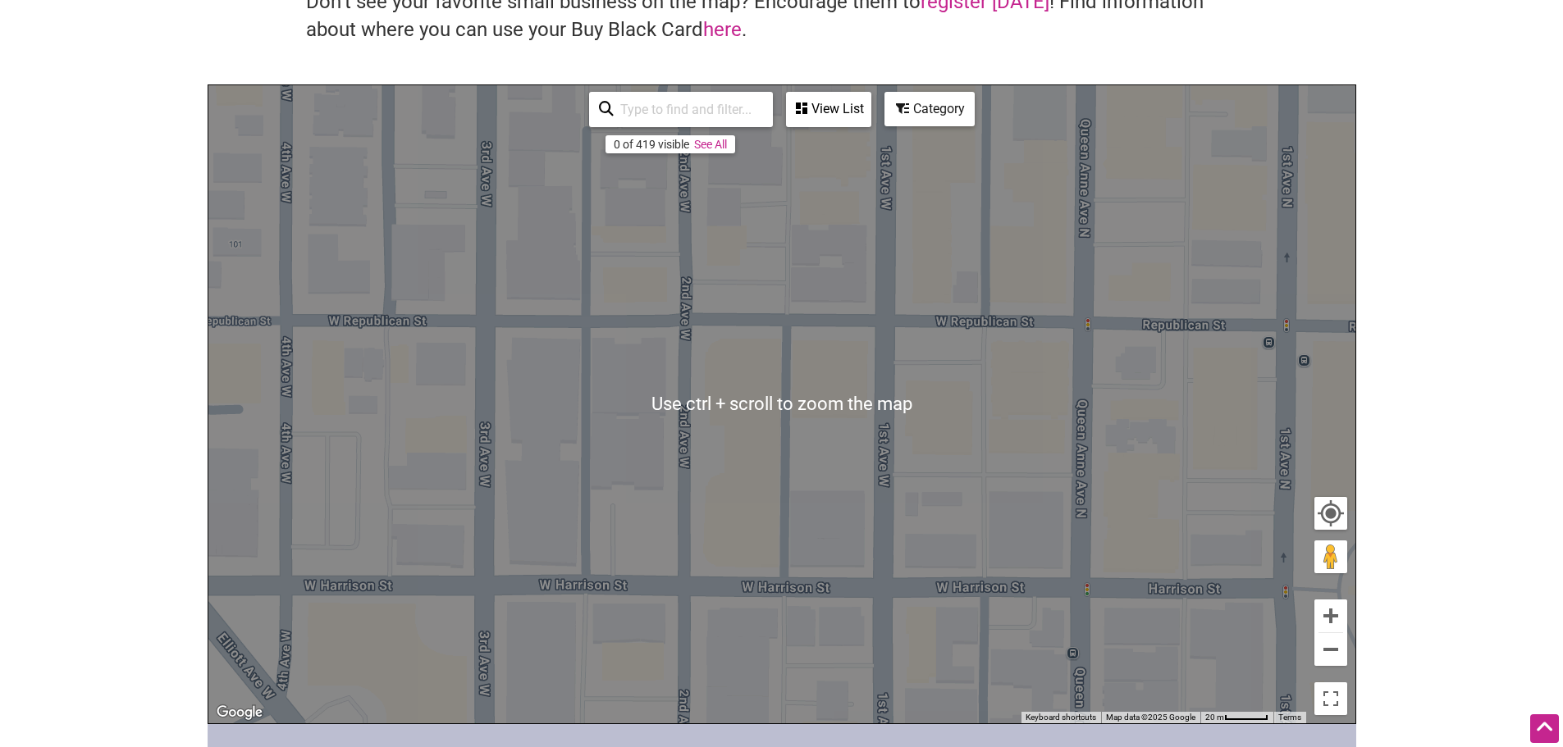
scroll to position [328, 0]
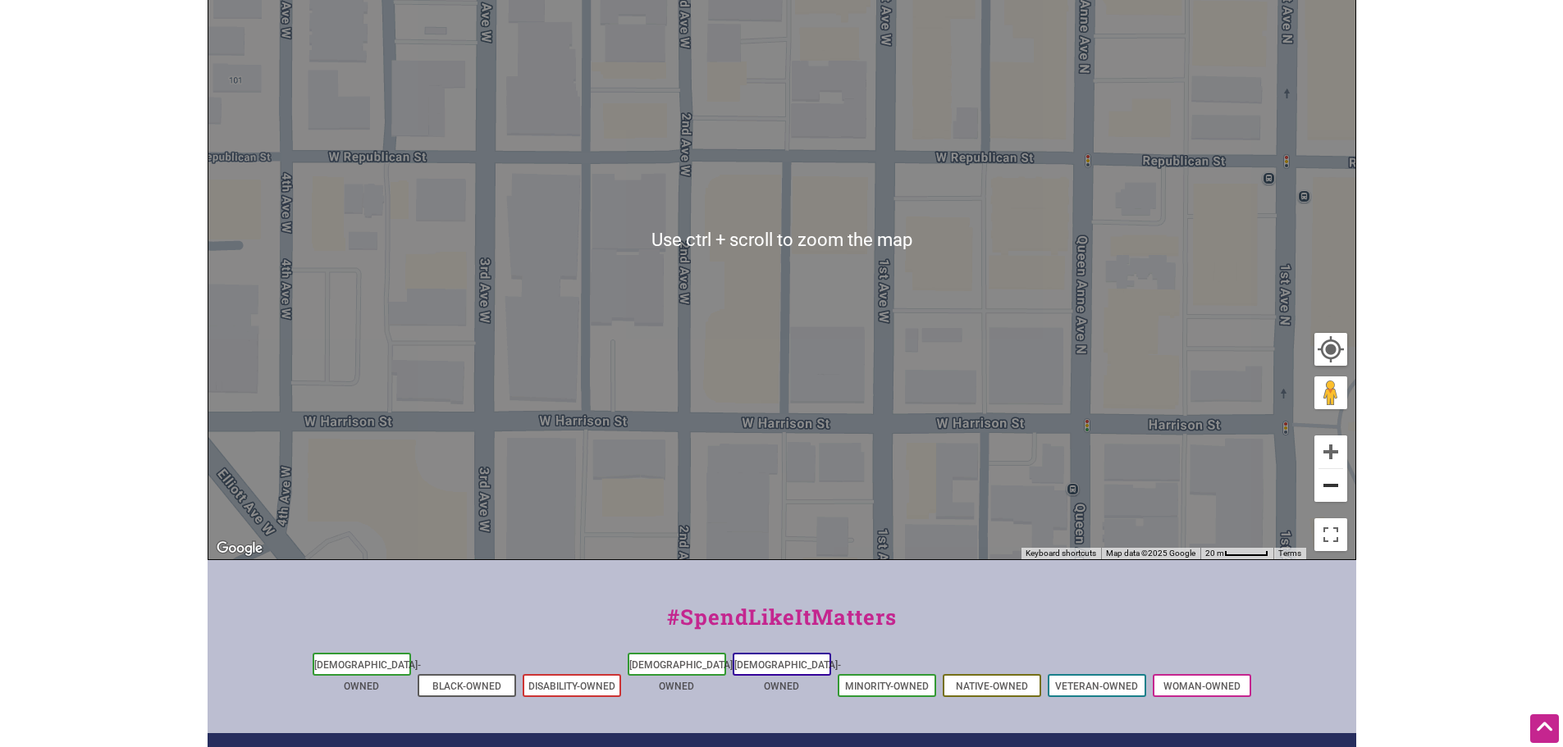
click at [1327, 496] on button "Zoom out" at bounding box center [1330, 485] width 33 height 33
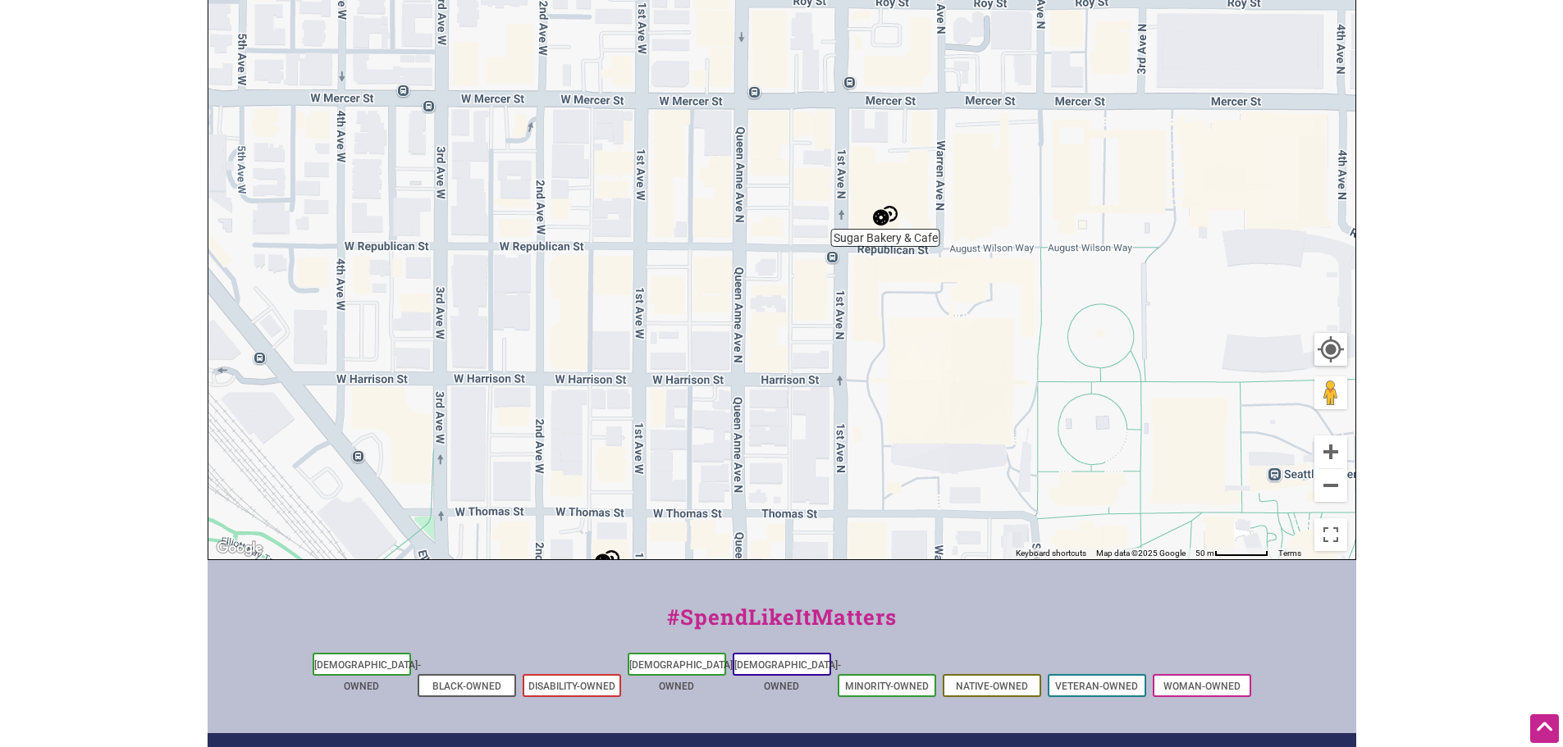
drag, startPoint x: 1112, startPoint y: 487, endPoint x: 915, endPoint y: 527, distance: 200.0
click at [915, 527] on div "To navigate, press the arrow keys." at bounding box center [781, 240] width 1147 height 638
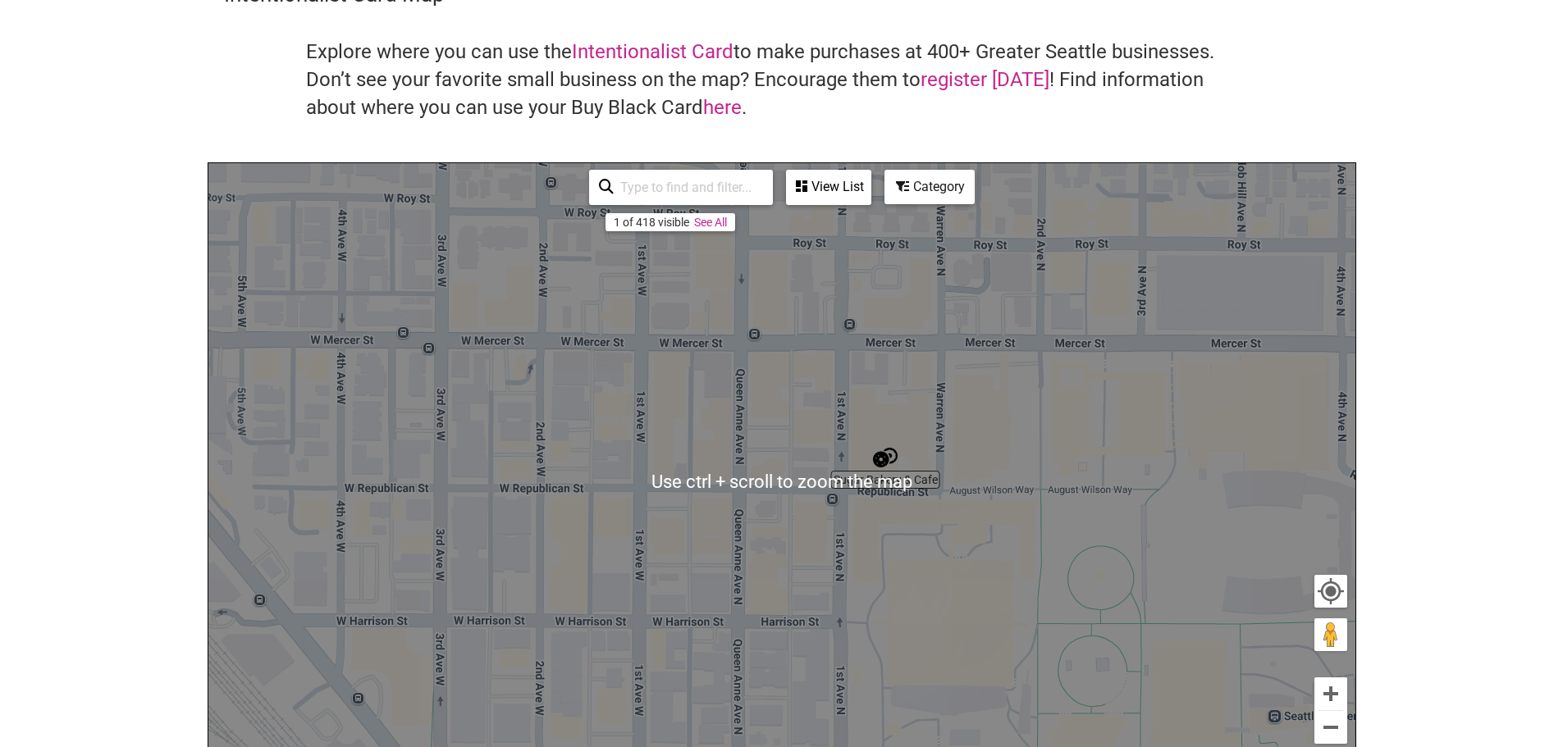
scroll to position [0, 0]
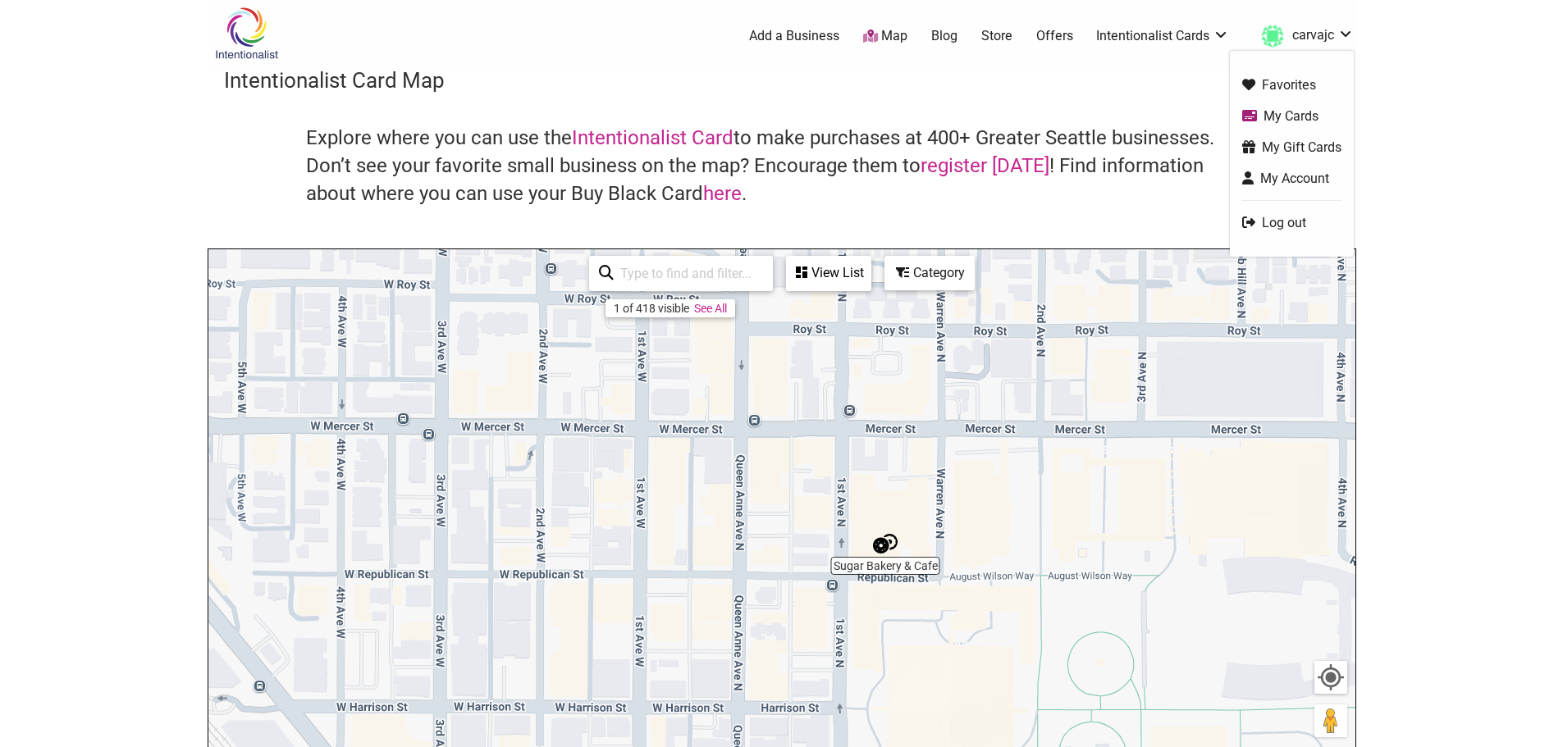
click at [1308, 37] on link "carvajc" at bounding box center [1303, 36] width 101 height 30
click at [1304, 112] on link "My Cards" at bounding box center [1291, 116] width 99 height 19
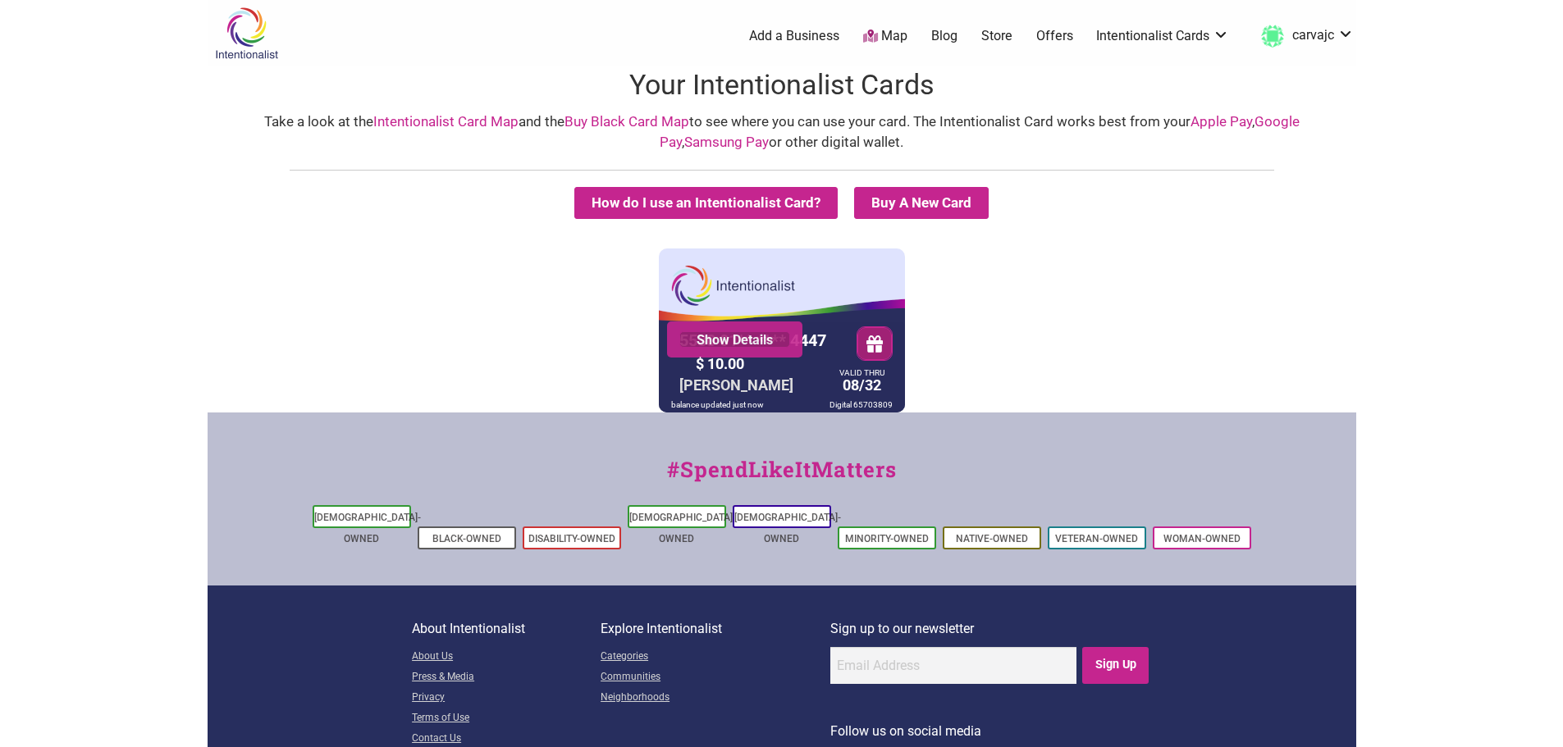
click at [761, 343] on link "Show Details" at bounding box center [734, 339] width 111 height 16
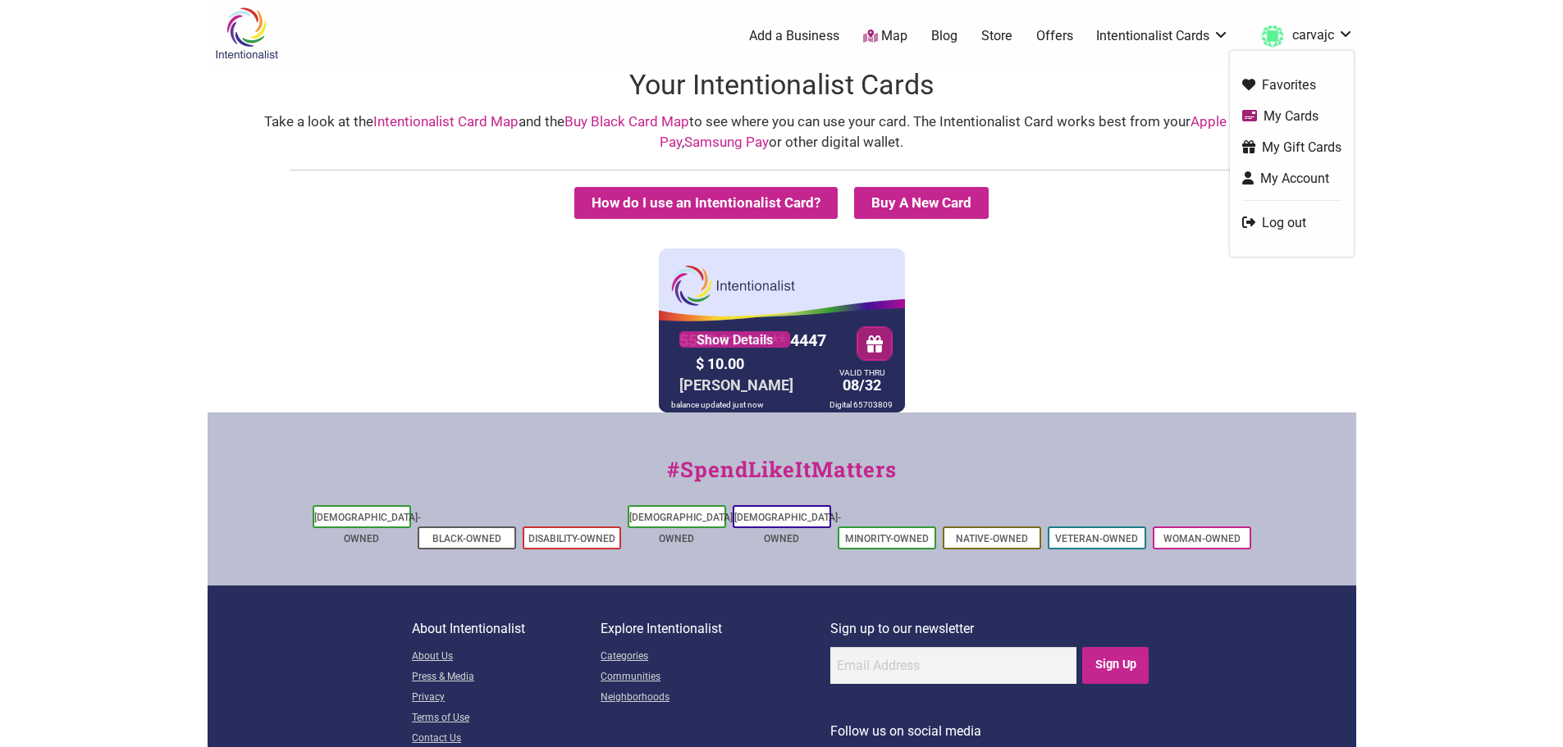
click at [1315, 29] on link "carvajc" at bounding box center [1303, 36] width 101 height 30
click at [1288, 216] on link "Log out" at bounding box center [1291, 222] width 99 height 19
